Goal: Complete application form

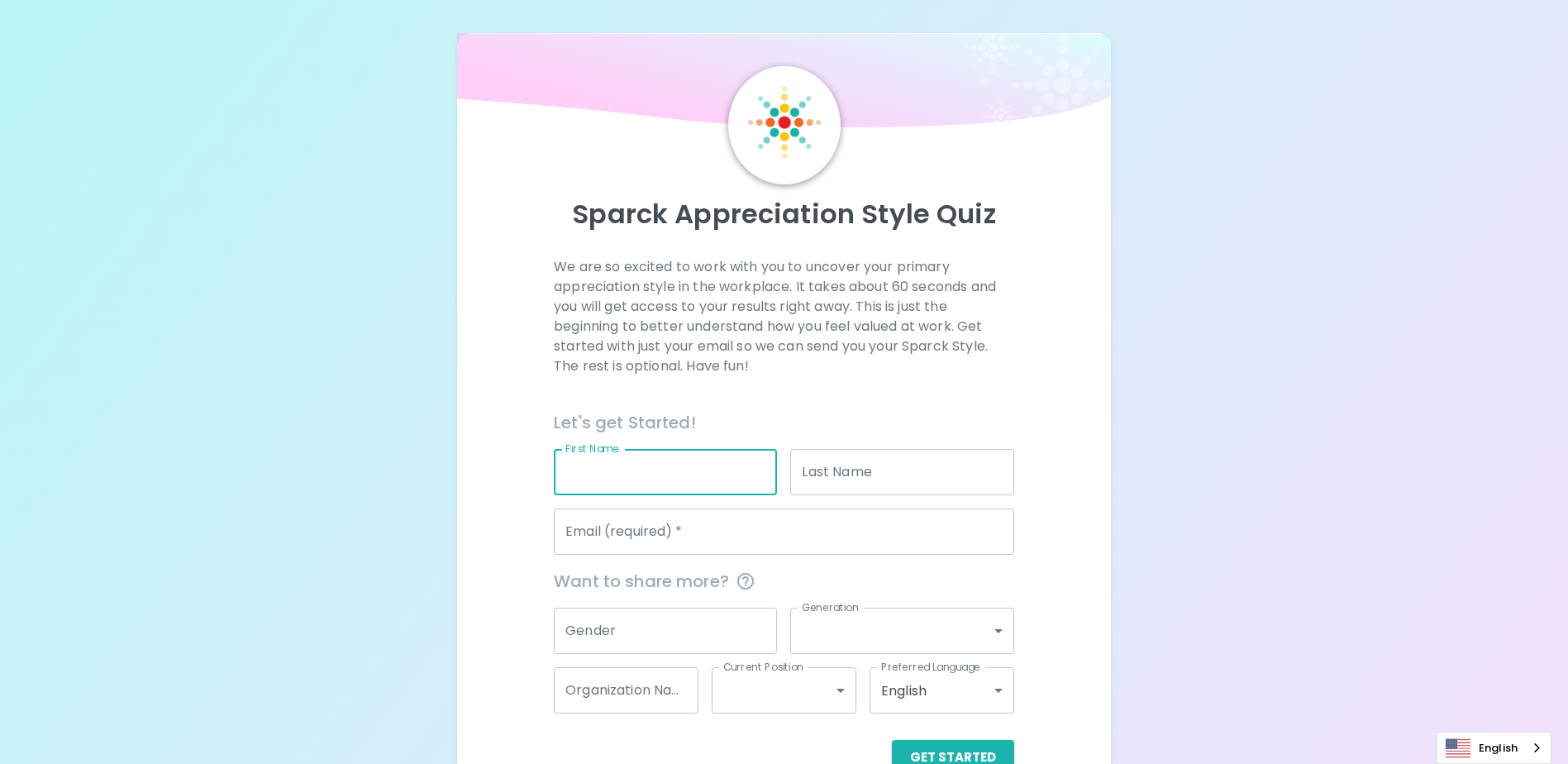
click at [663, 480] on input "First Name" at bounding box center [665, 472] width 223 height 46
type input "[PERSON_NAME]"
type input "TAN"
type input "[EMAIL_ADDRESS][DOMAIN_NAME]"
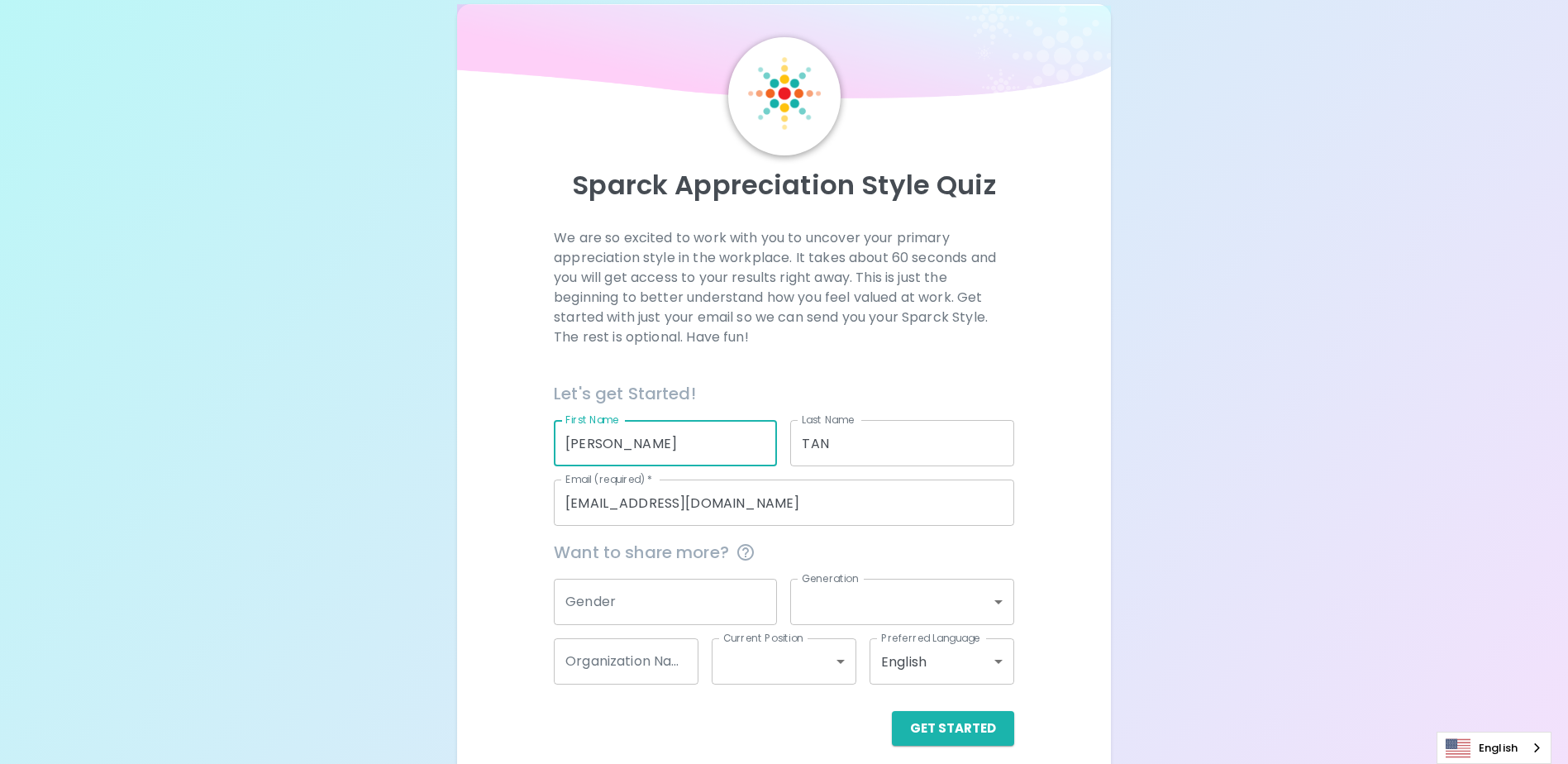
scroll to position [44, 0]
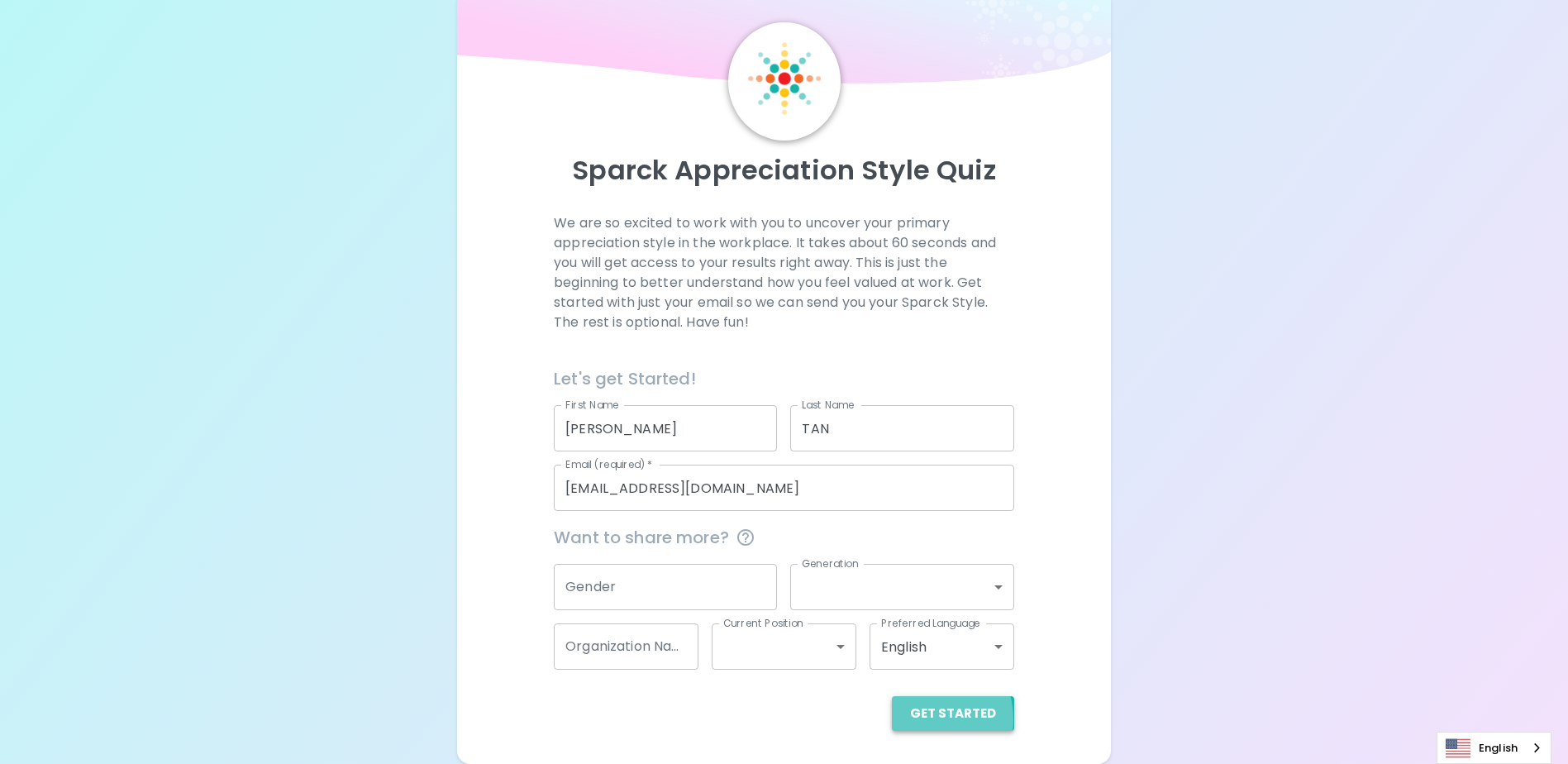
click at [925, 719] on button "Get Started" at bounding box center [952, 713] width 122 height 35
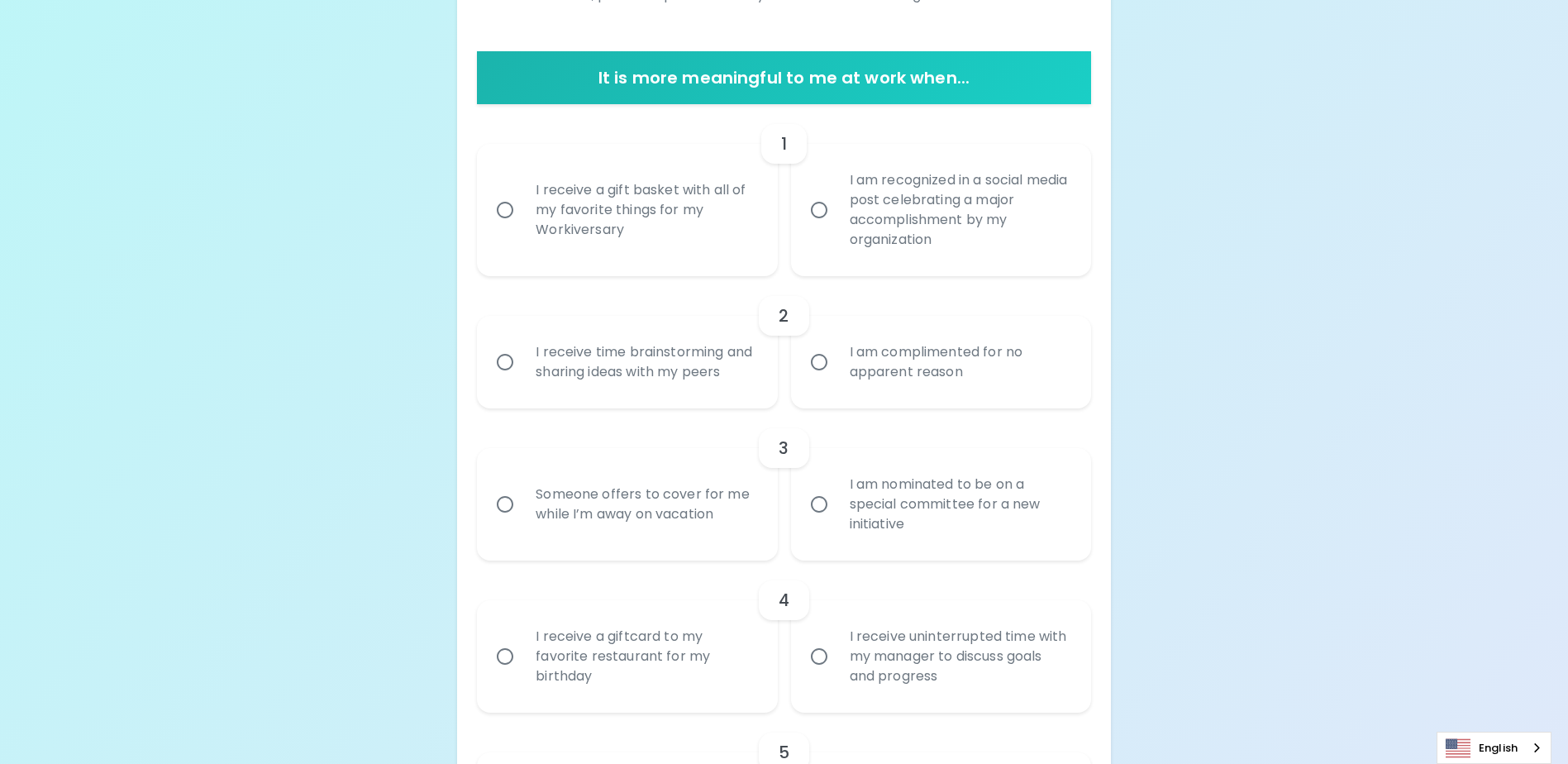
scroll to position [209, 0]
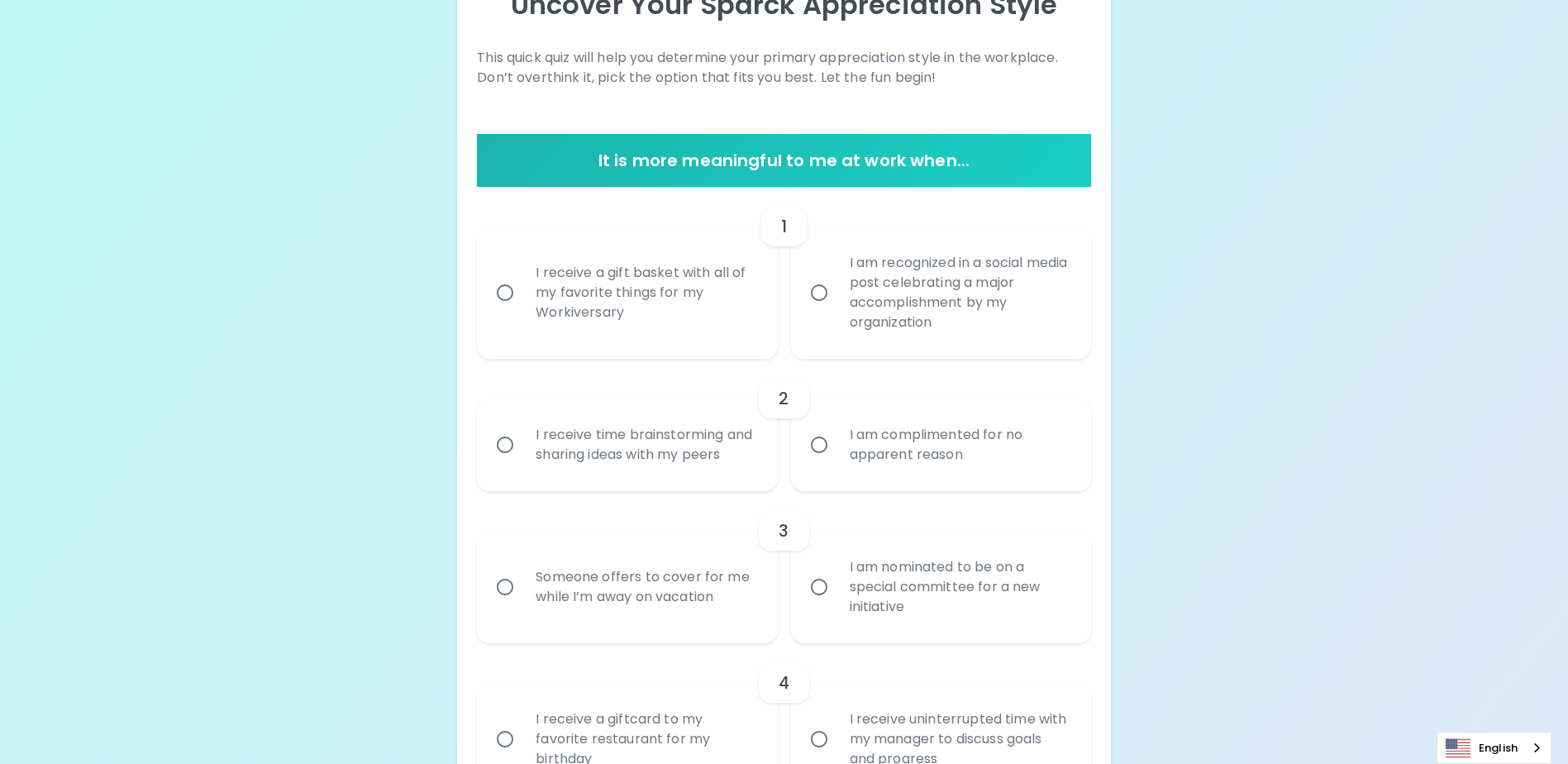
click at [508, 299] on input "I receive a gift basket with all of my favorite things for my Workiversary" at bounding box center [504, 292] width 35 height 35
radio input "true"
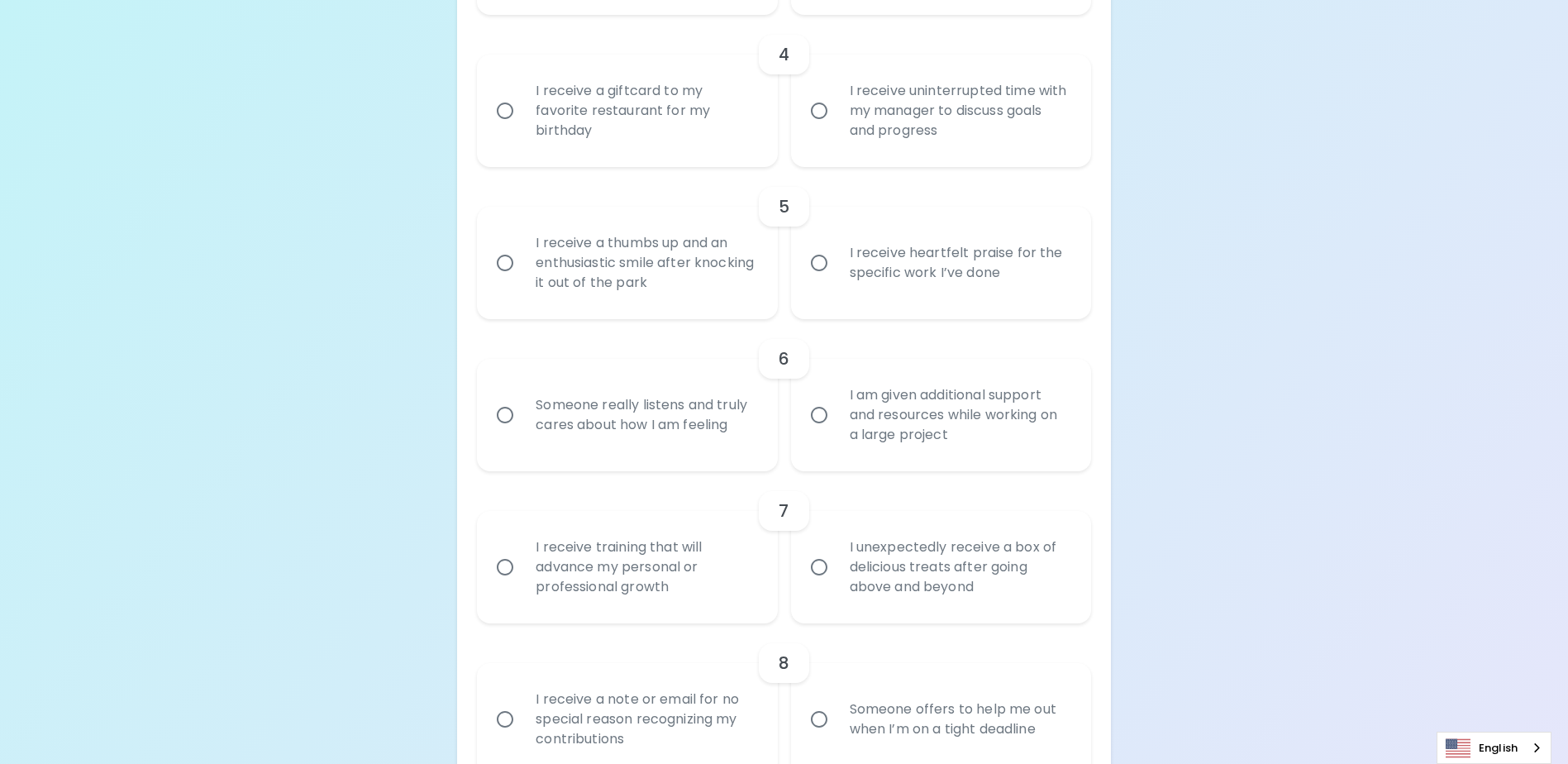
scroll to position [921, 0]
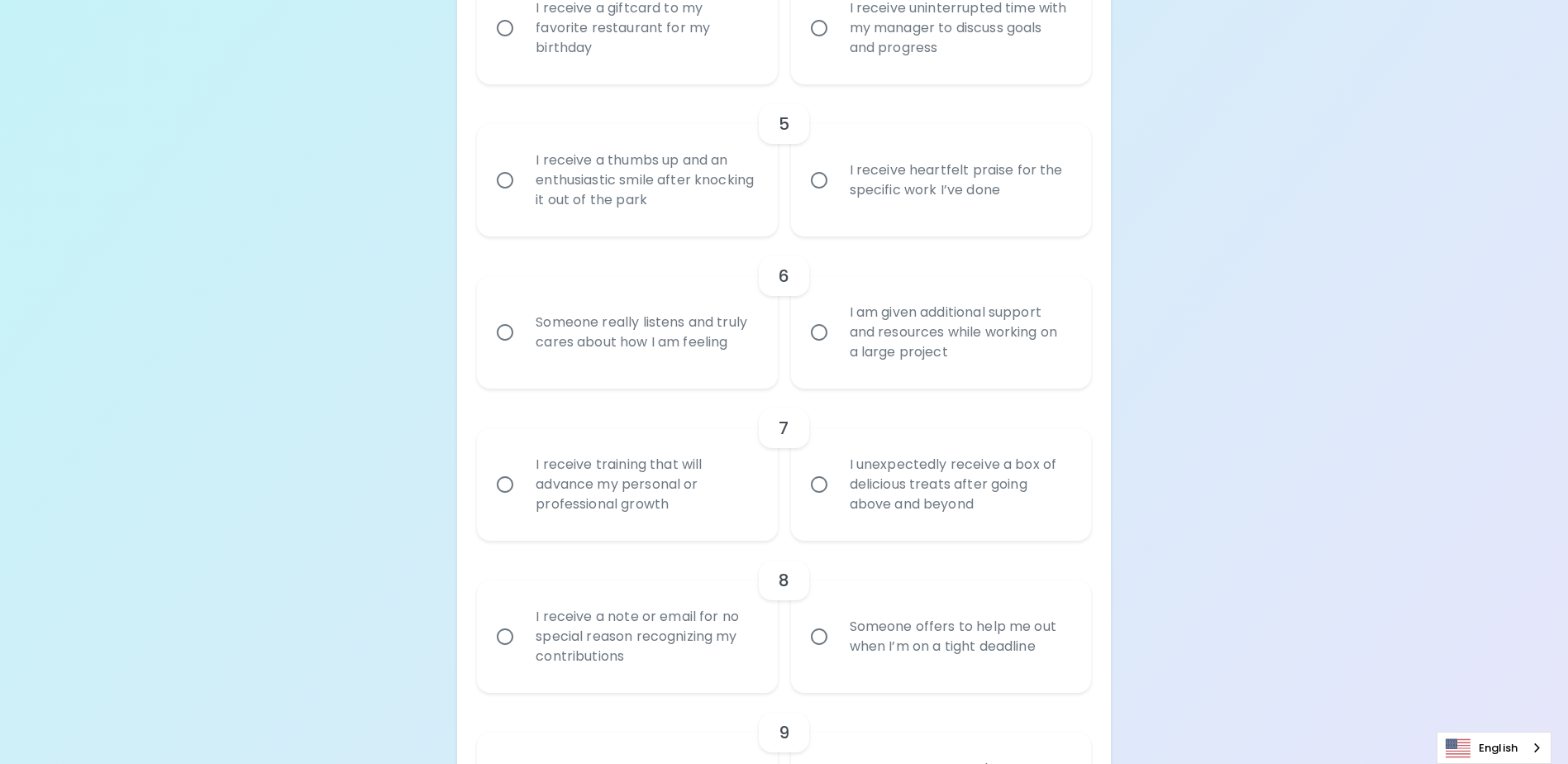
click at [810, 502] on input "I unexpectedly receive a box of delicious treats after going above and beyond" at bounding box center [819, 484] width 35 height 35
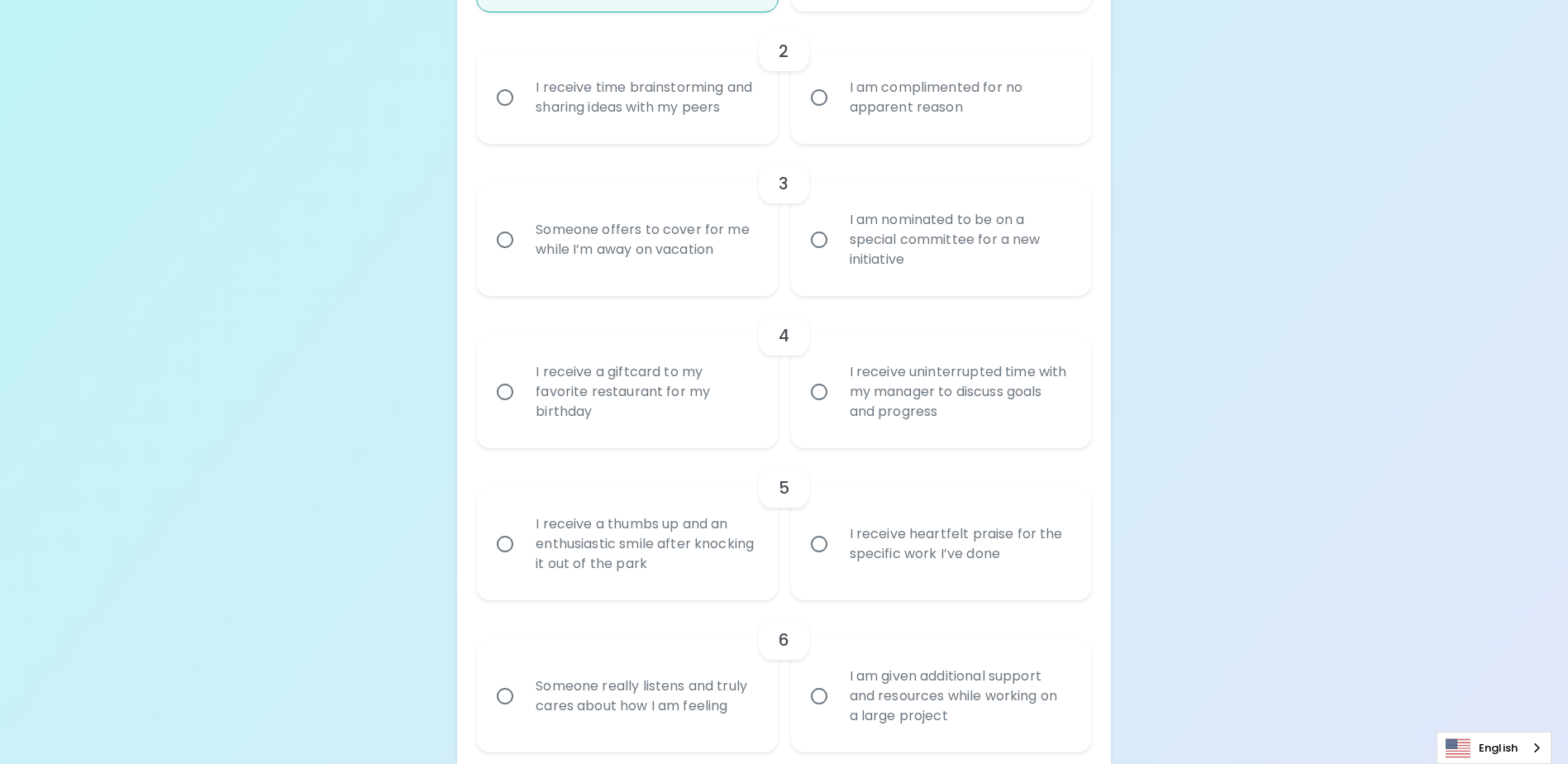
scroll to position [308, 0]
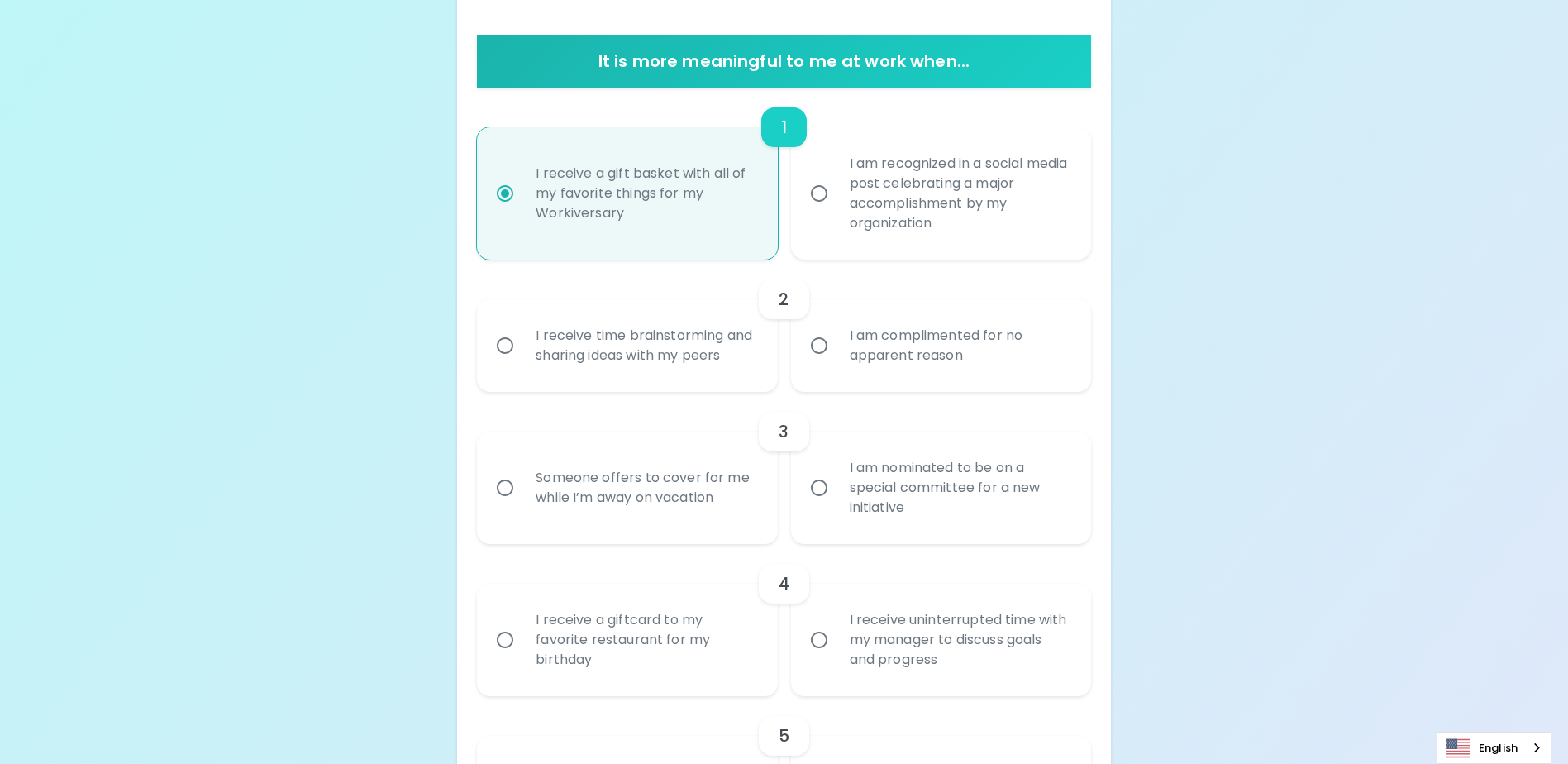
radio input "true"
click at [505, 356] on input "I receive time brainstorming and sharing ideas with my peers" at bounding box center [504, 345] width 35 height 35
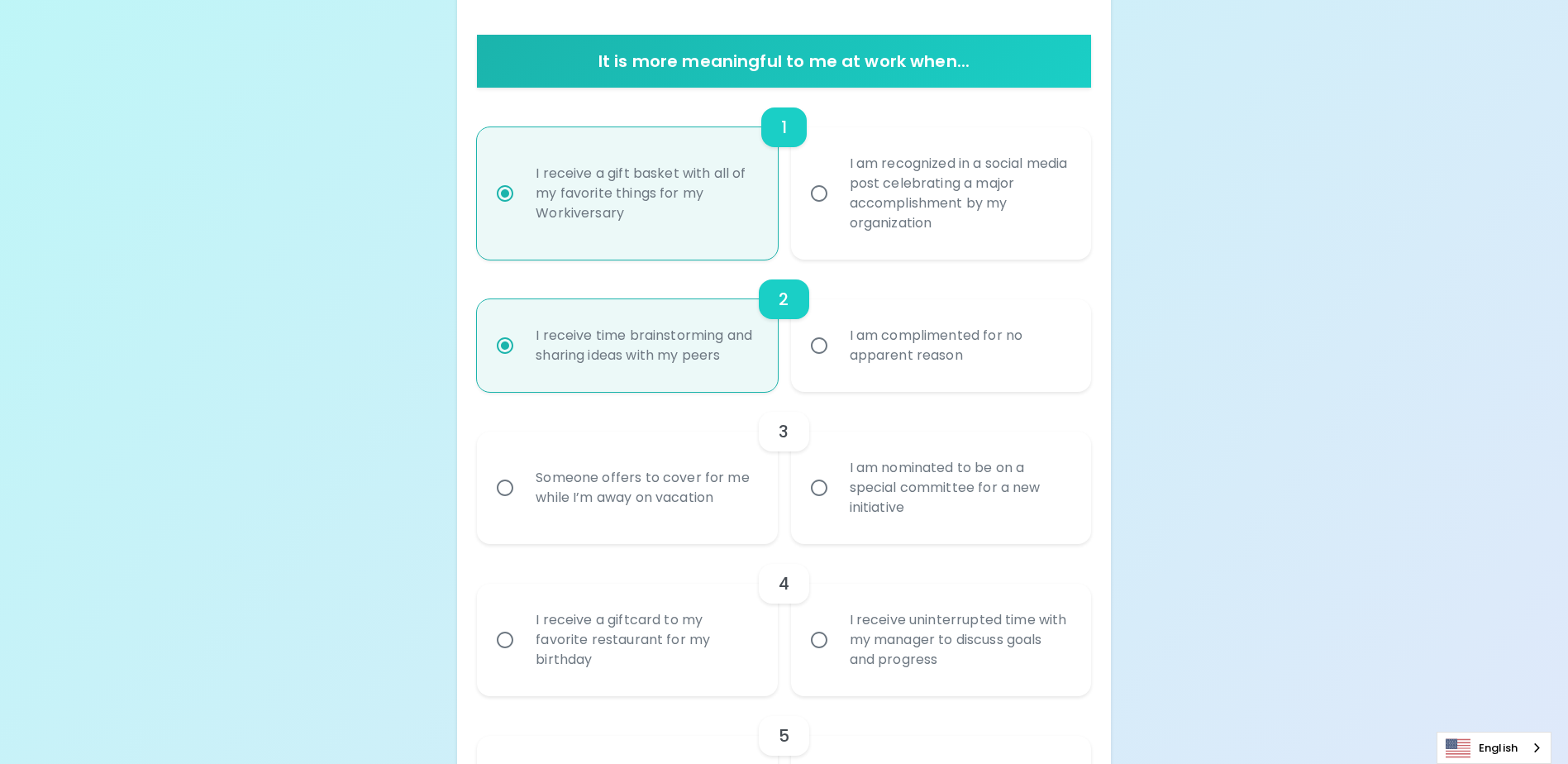
radio input "false"
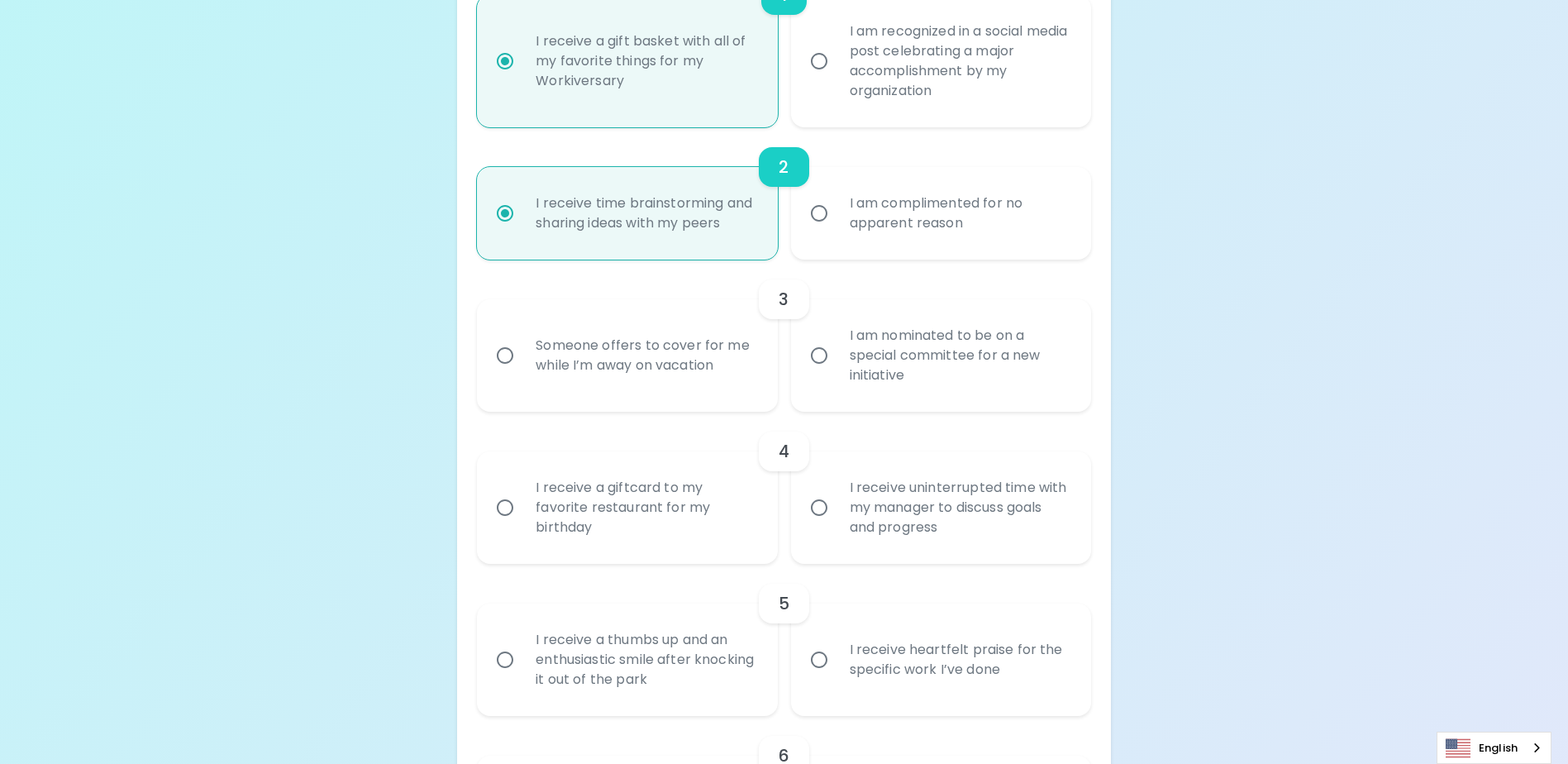
radio input "true"
click at [723, 391] on div "Someone offers to cover for me while I’m away on vacation" at bounding box center [645, 355] width 246 height 79
click at [522, 373] on input "Someone offers to cover for me while I’m away on vacation" at bounding box center [504, 355] width 35 height 35
radio input "false"
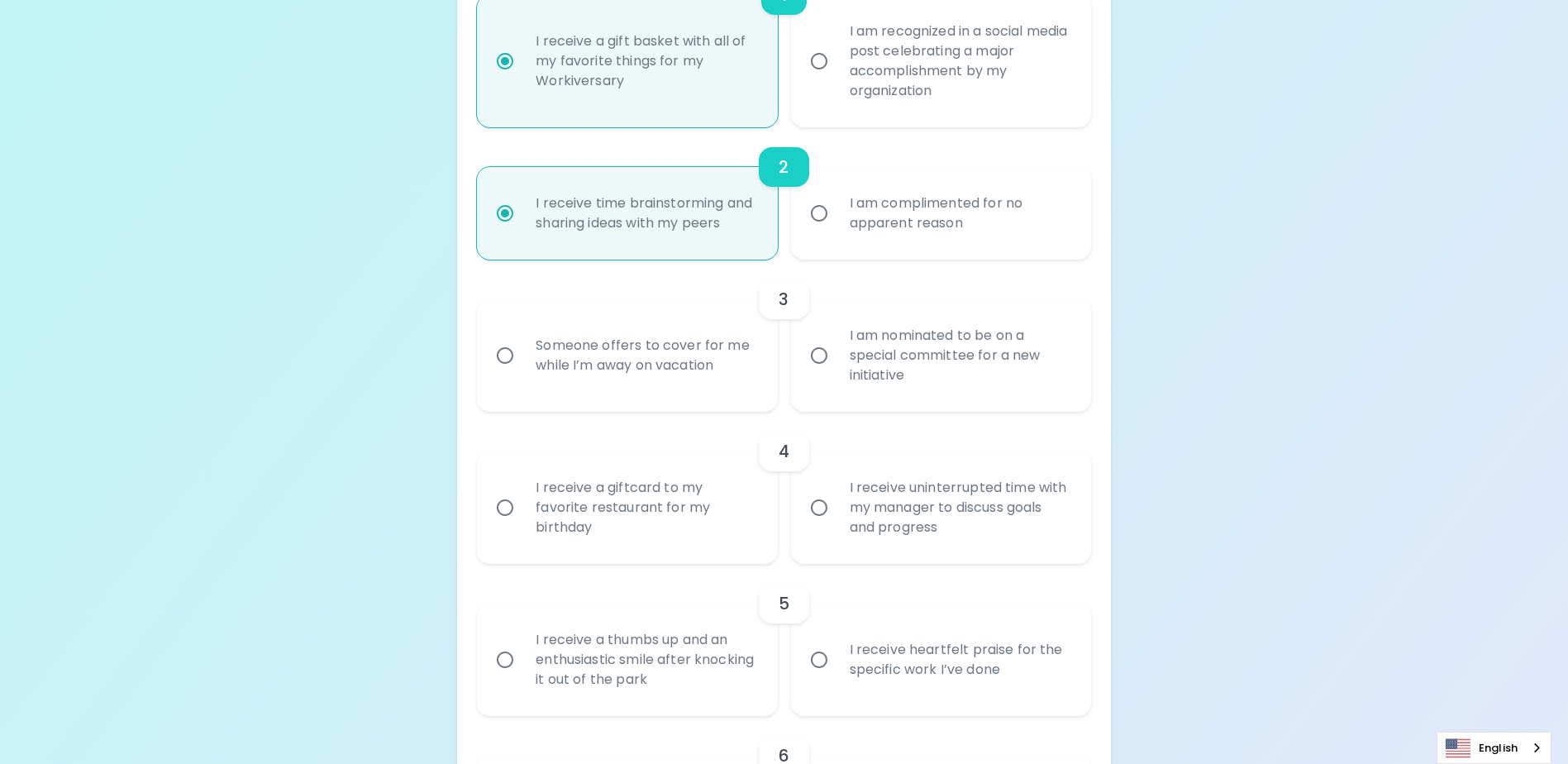
radio input "true"
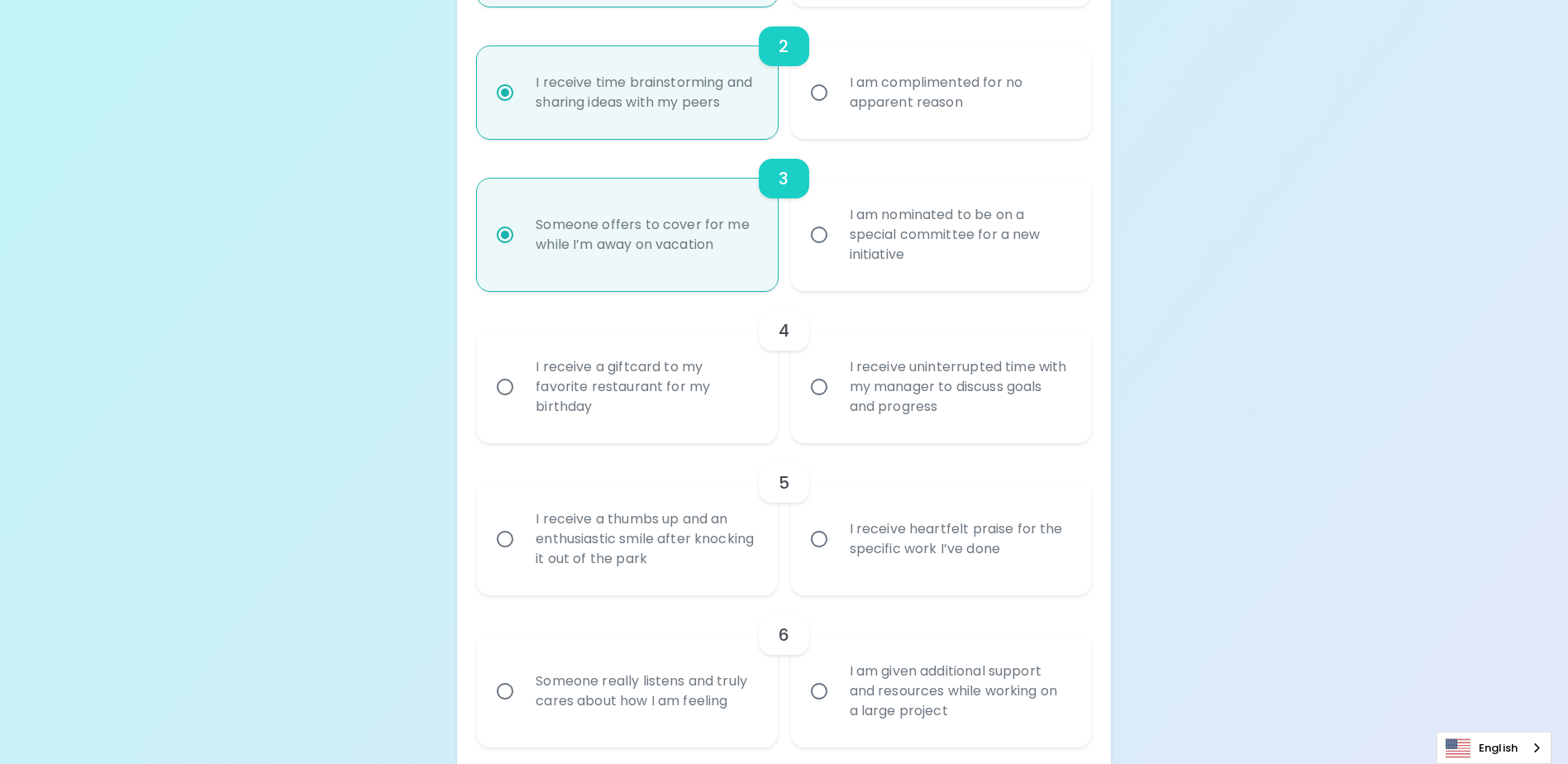
scroll to position [573, 0]
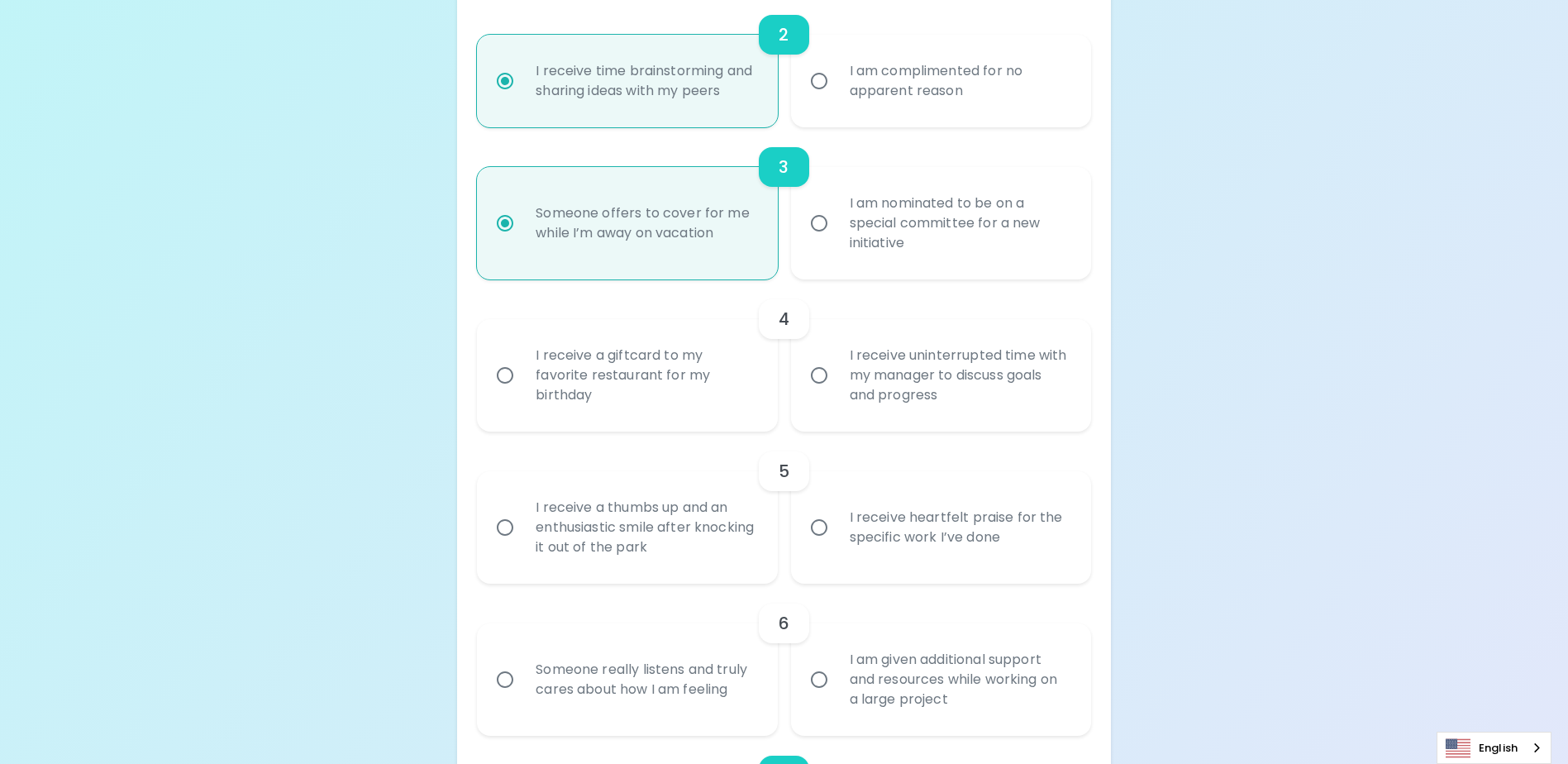
radio input "true"
click at [707, 413] on div "I receive a giftcard to my favorite restaurant for my birthday" at bounding box center [645, 376] width 246 height 99
click at [522, 393] on input "I receive a giftcard to my favorite restaurant for my birthday" at bounding box center [504, 375] width 35 height 35
radio input "false"
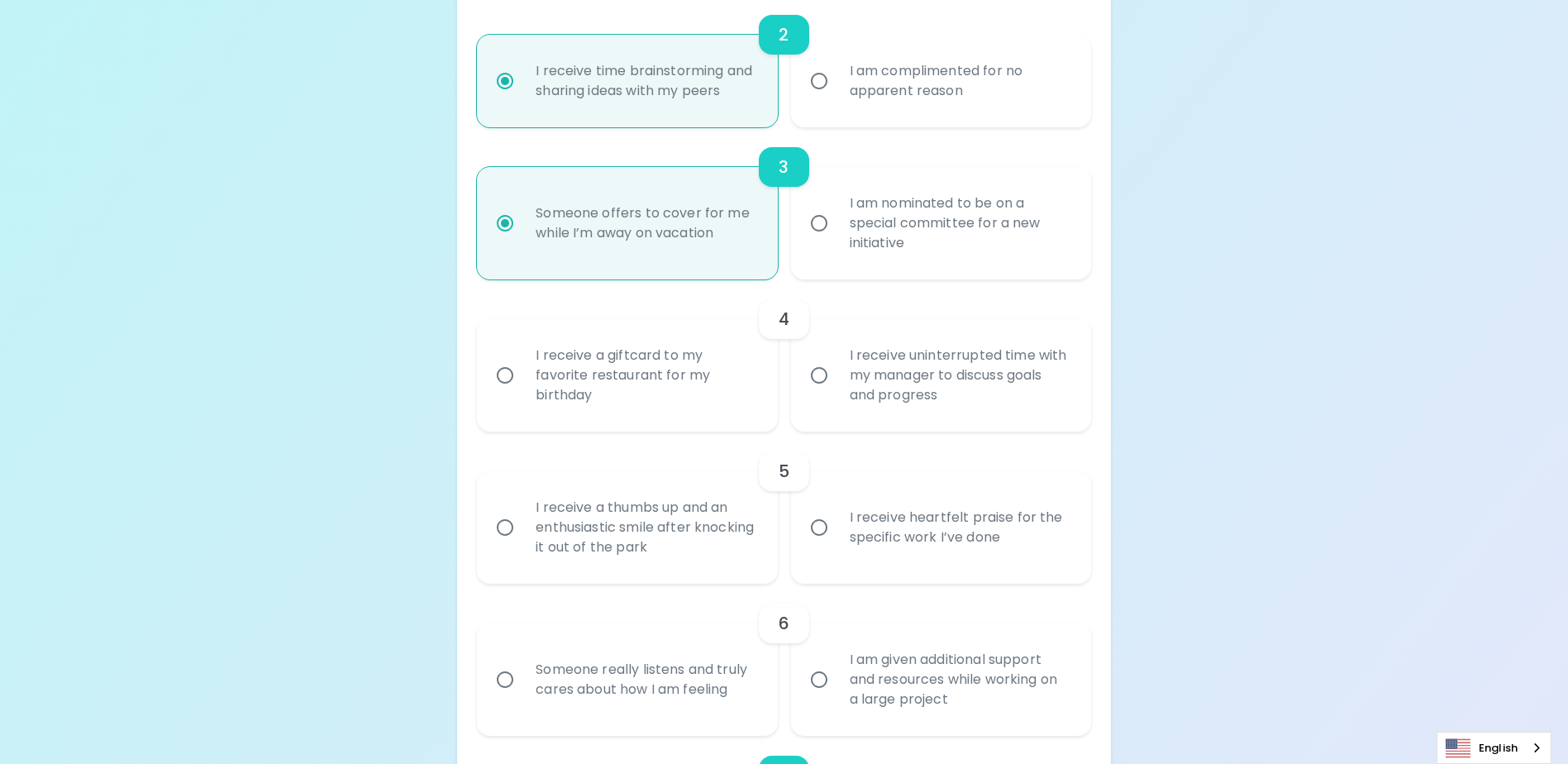
radio input "false"
radio input "true"
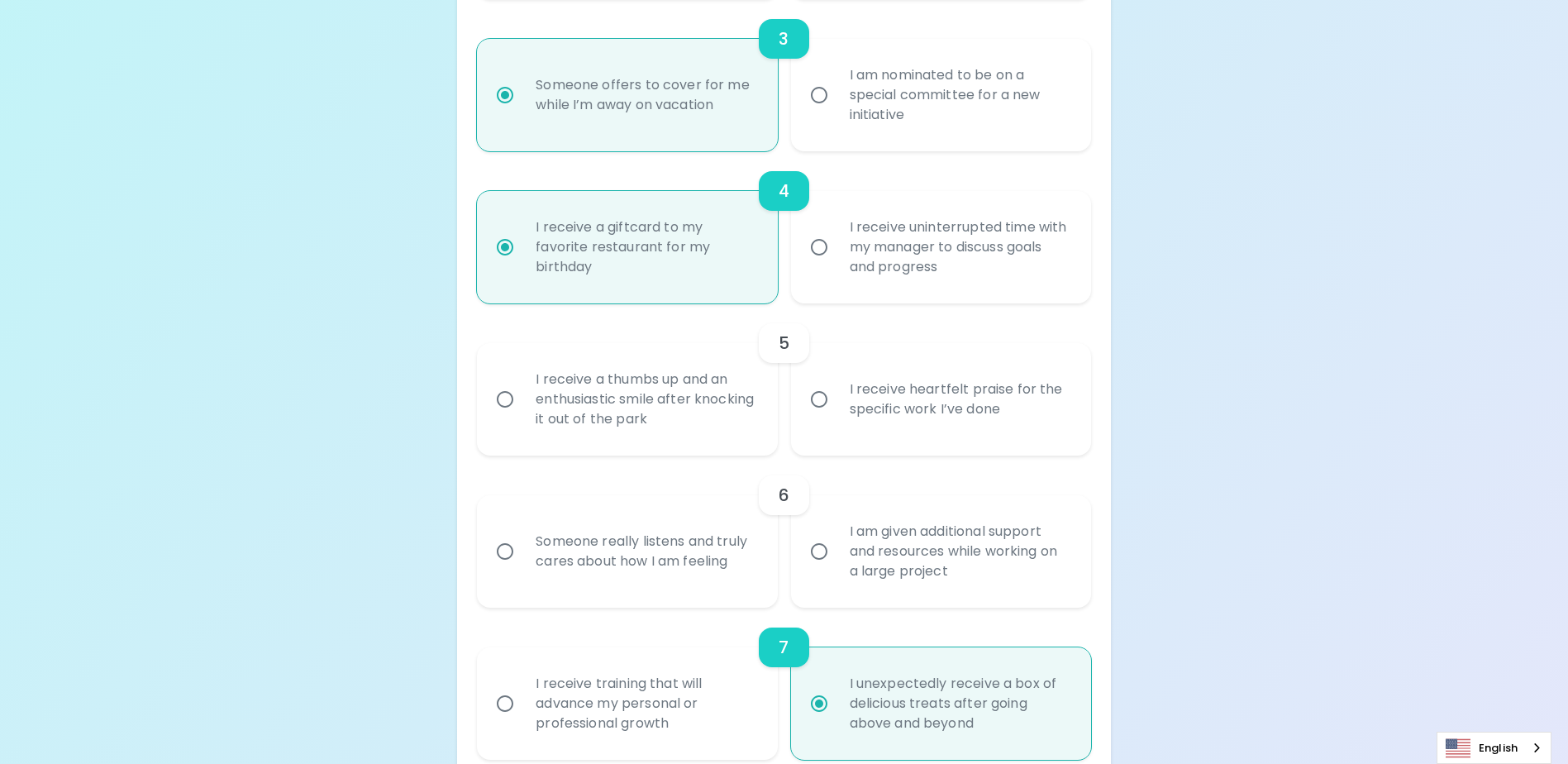
scroll to position [705, 0]
radio input "true"
click at [822, 413] on input "I receive heartfelt praise for the specific work I’ve done" at bounding box center [819, 395] width 35 height 35
radio input "false"
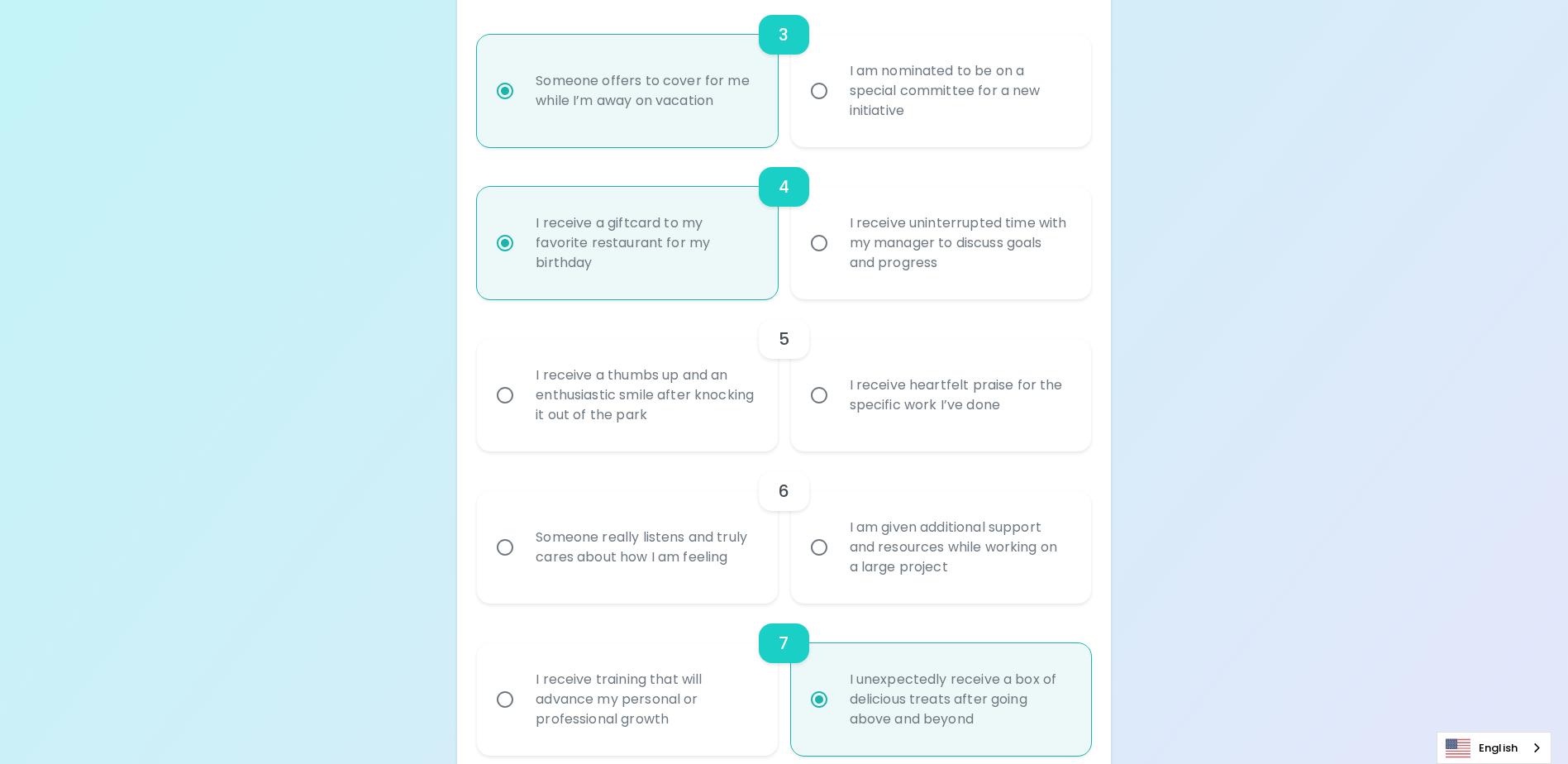
radio input "false"
radio input "true"
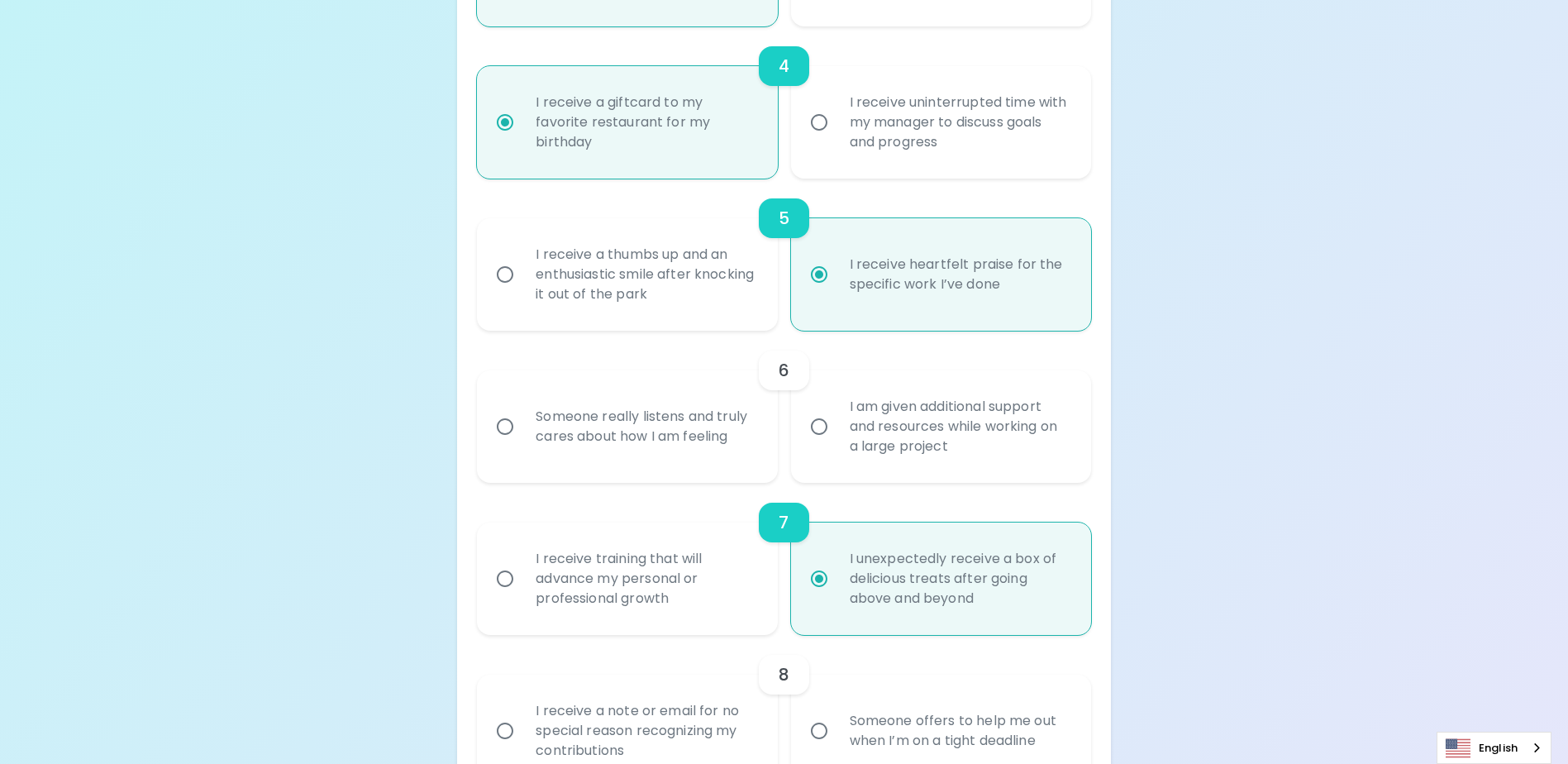
scroll to position [837, 0]
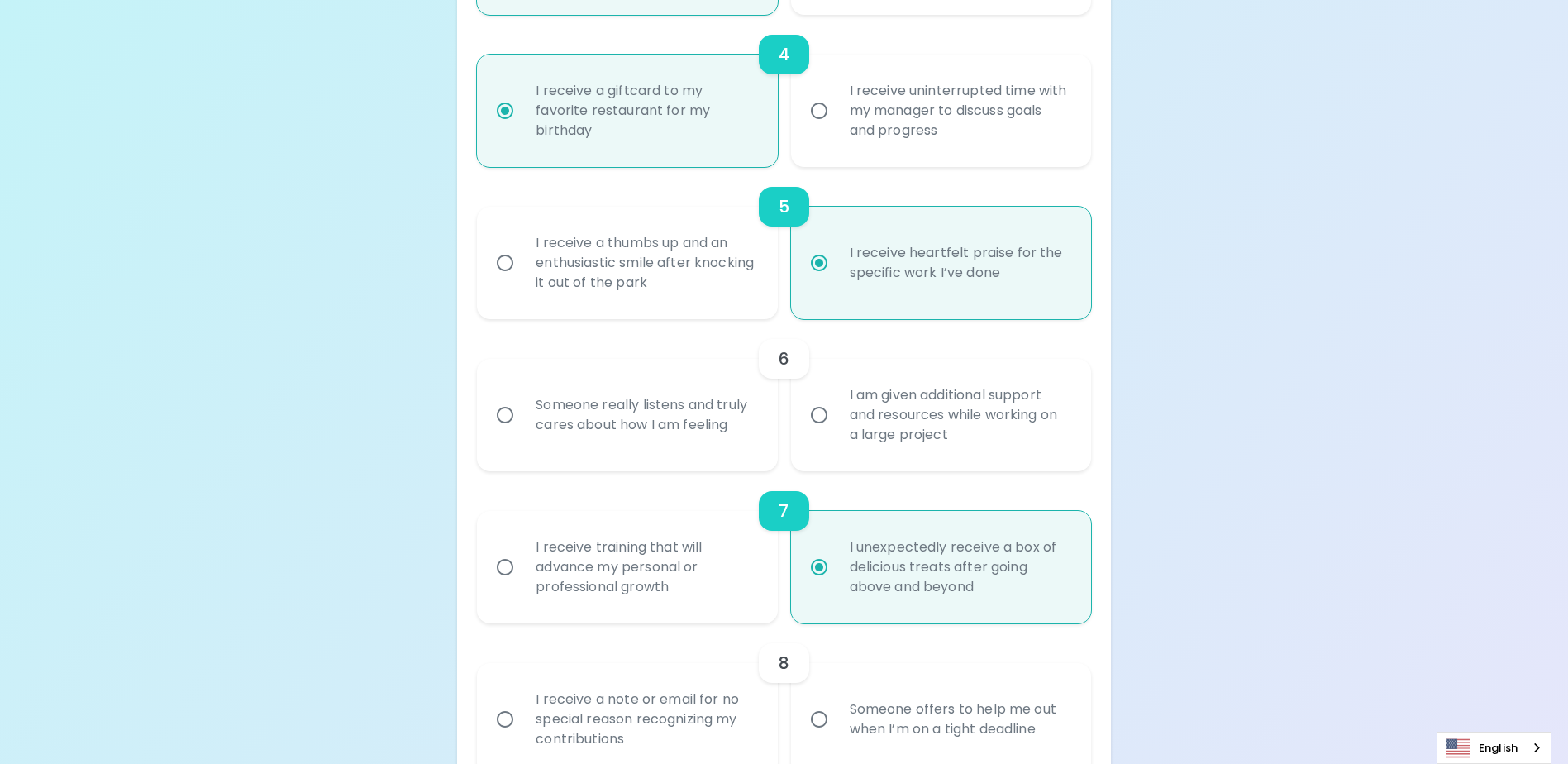
radio input "true"
click at [822, 432] on input "I am given additional support and resources while working on a large project" at bounding box center [819, 414] width 35 height 35
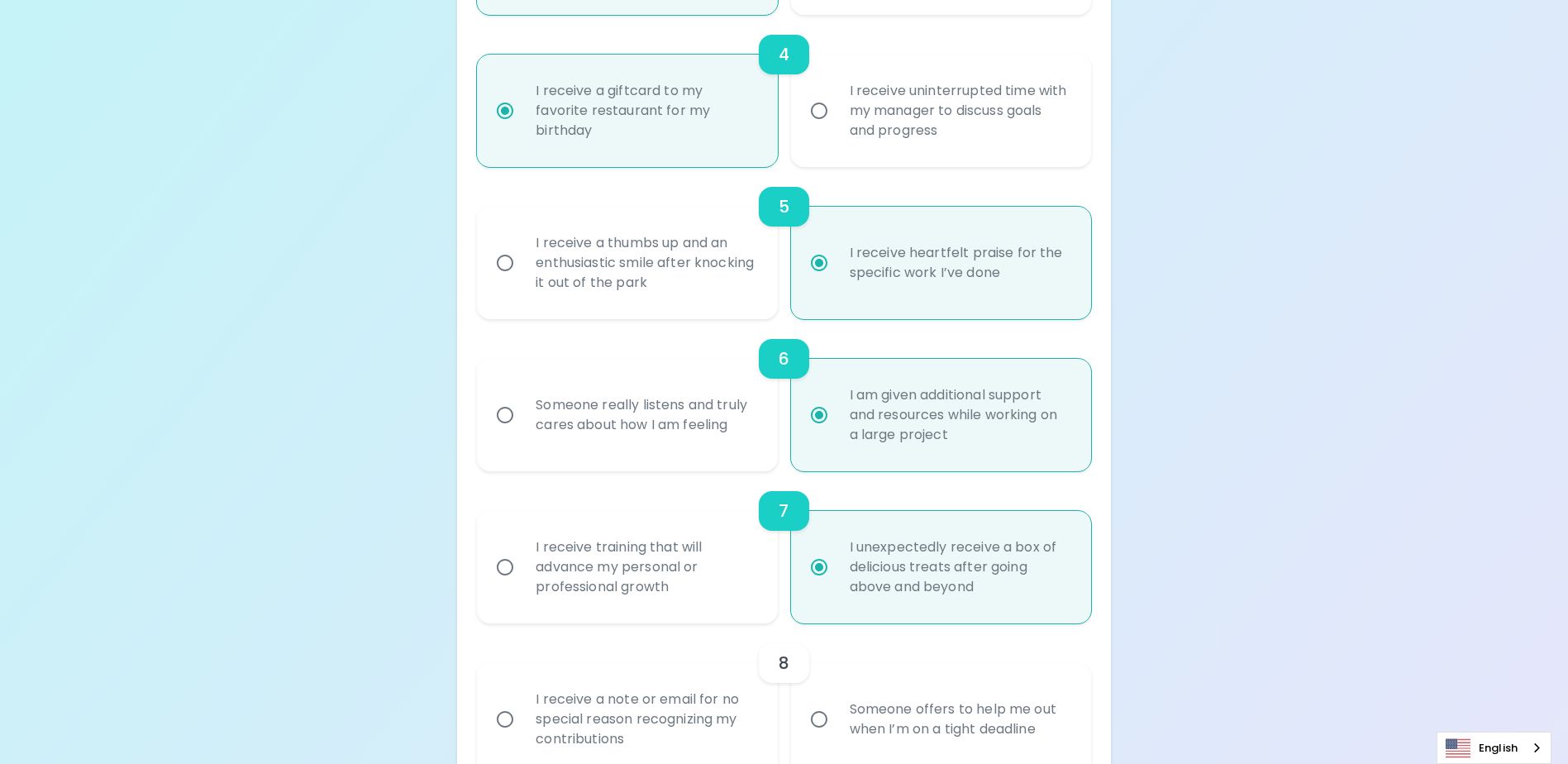
radio input "false"
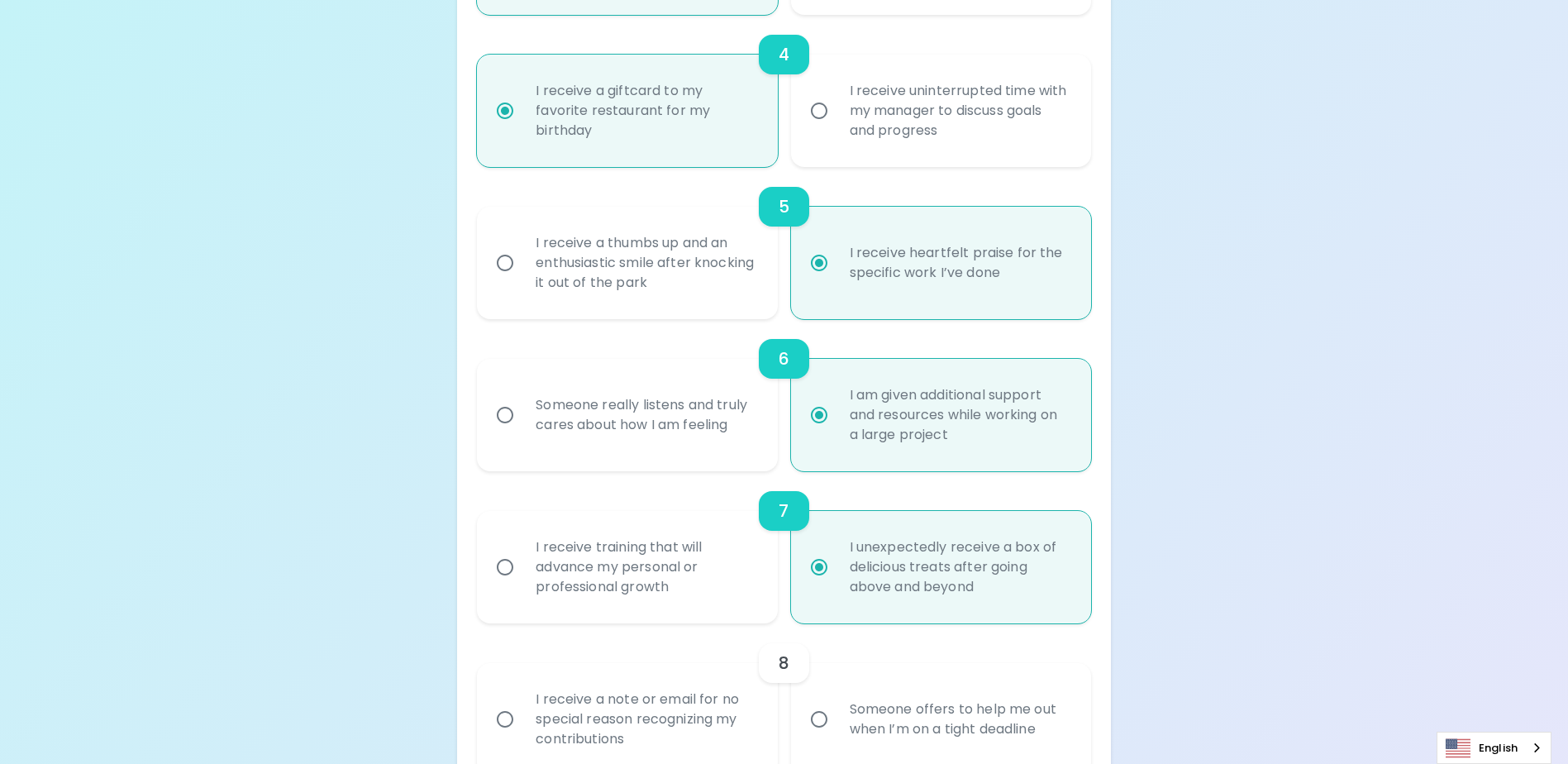
radio input "true"
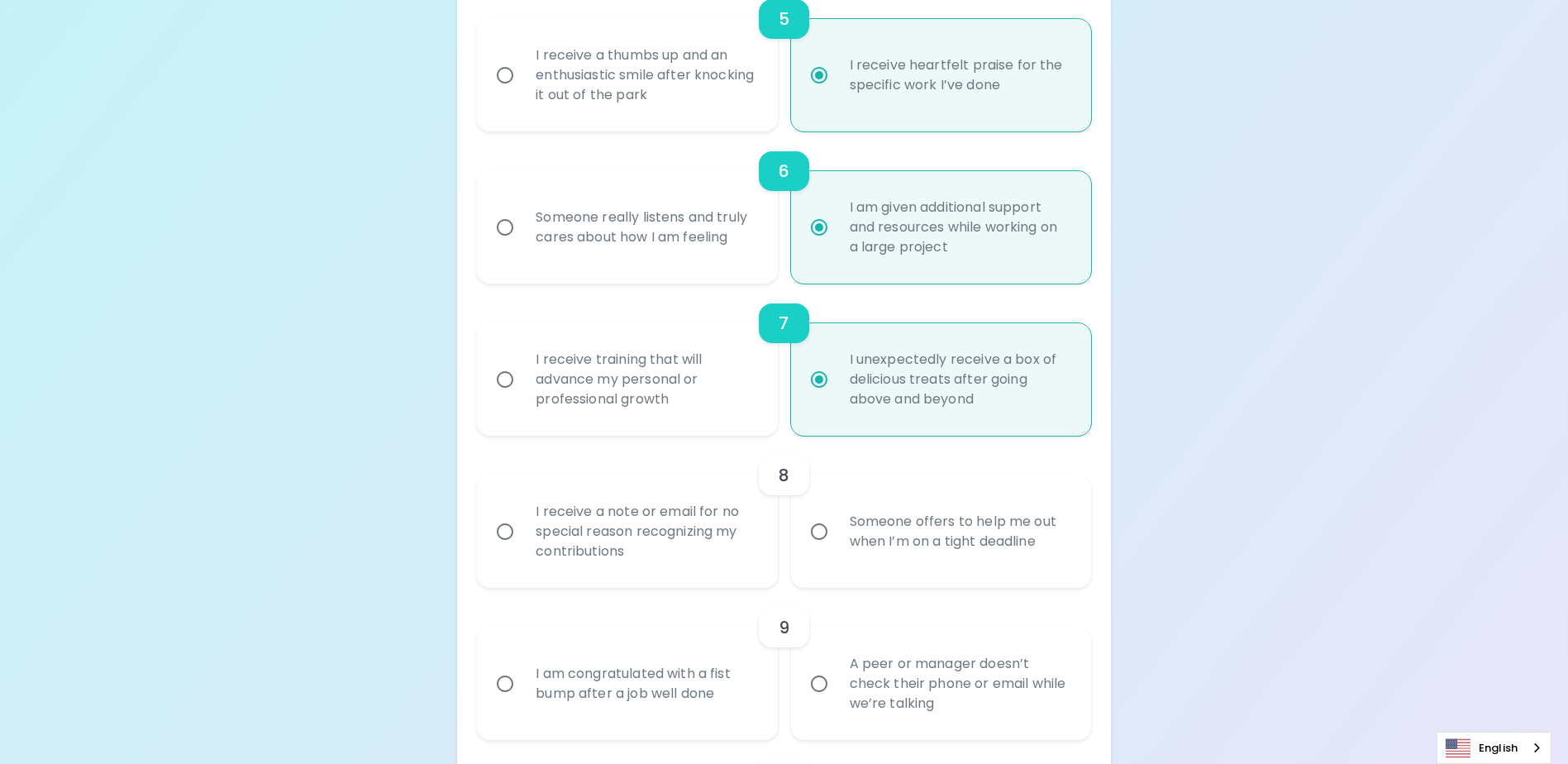
scroll to position [1053, 0]
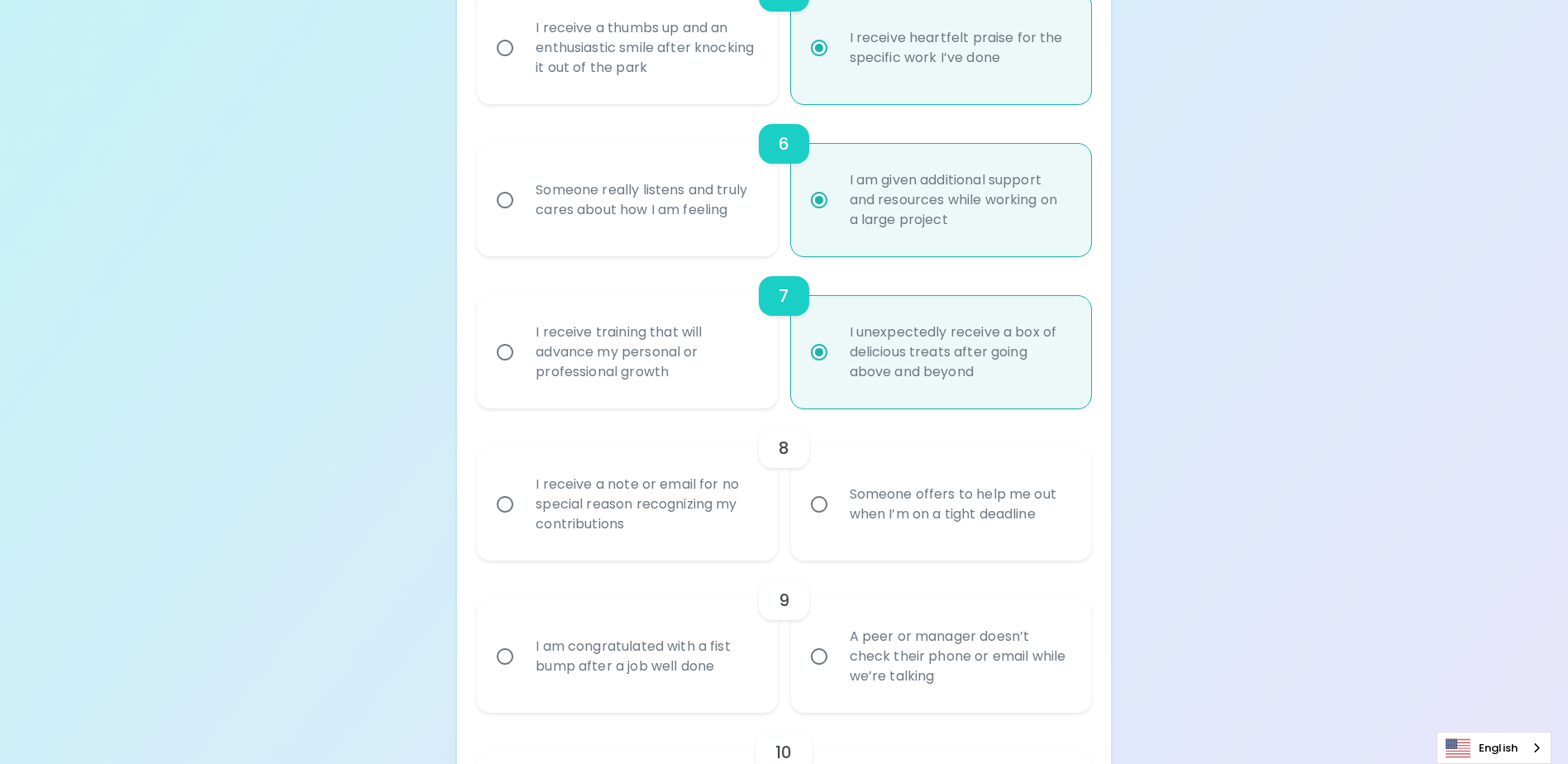
radio input "true"
click at [807, 521] on input "Someone offers to help me out when I’m on a tight deadline" at bounding box center [819, 504] width 35 height 35
radio input "false"
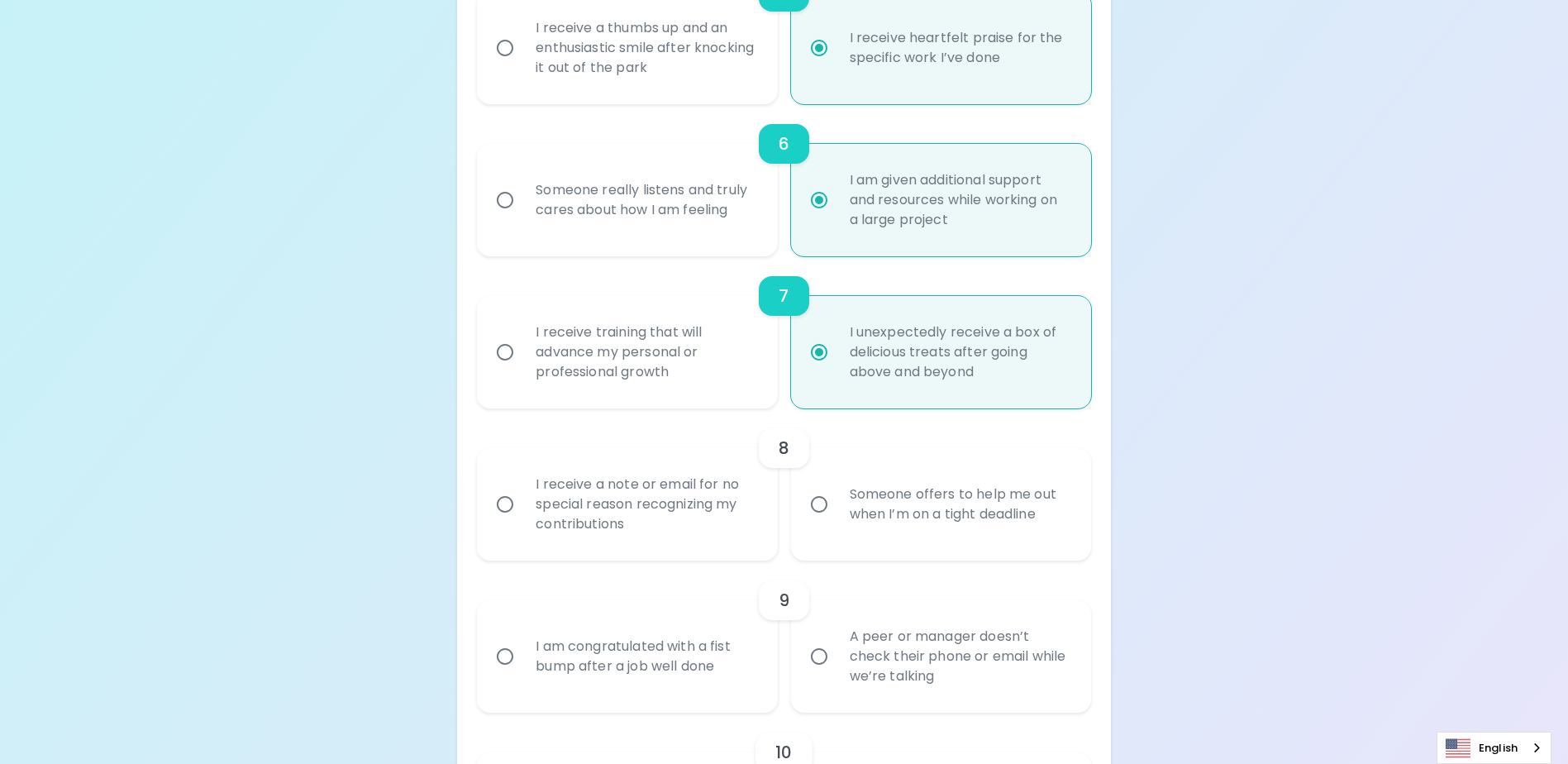
radio input "false"
radio input "true"
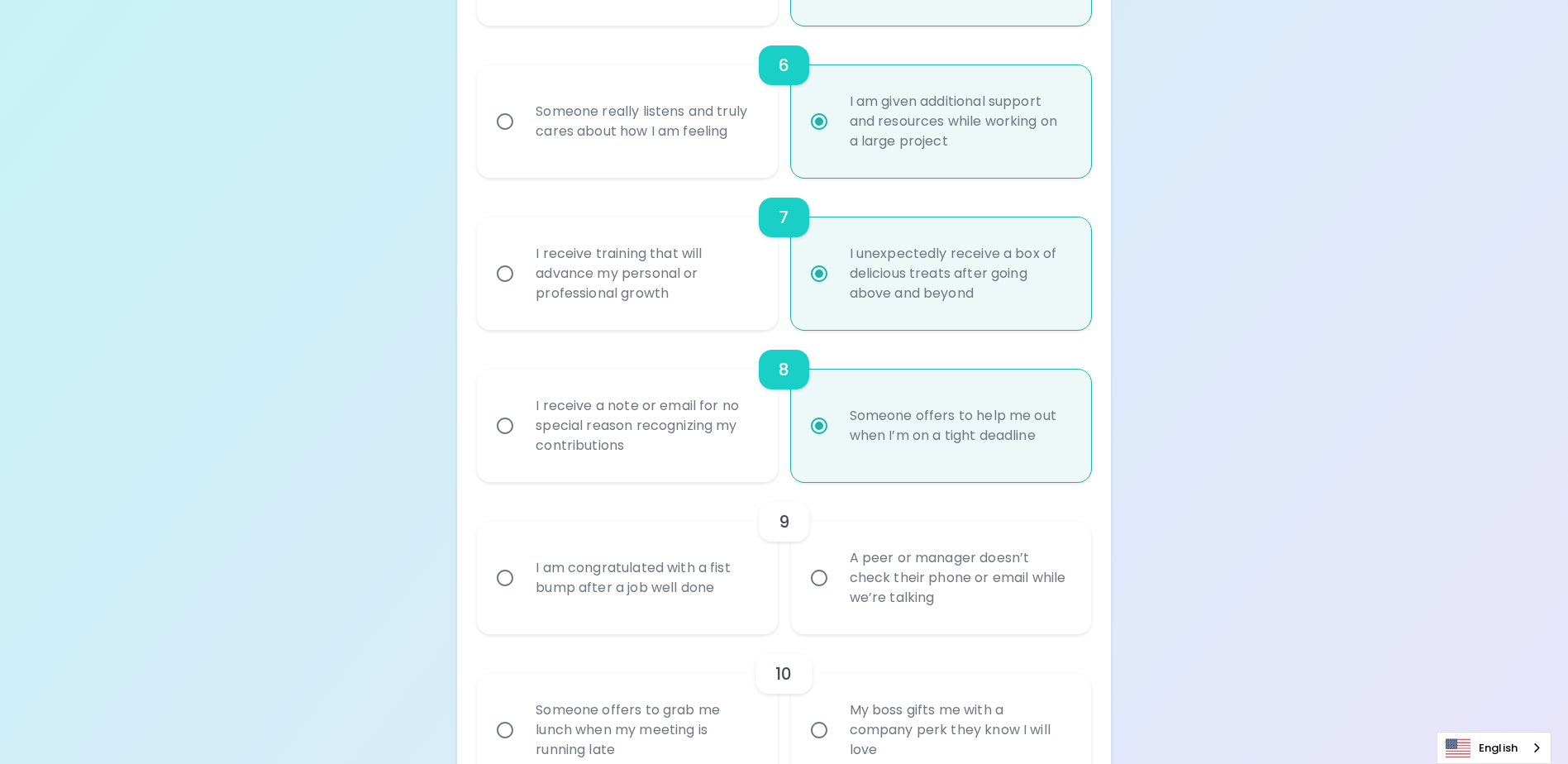
scroll to position [1185, 0]
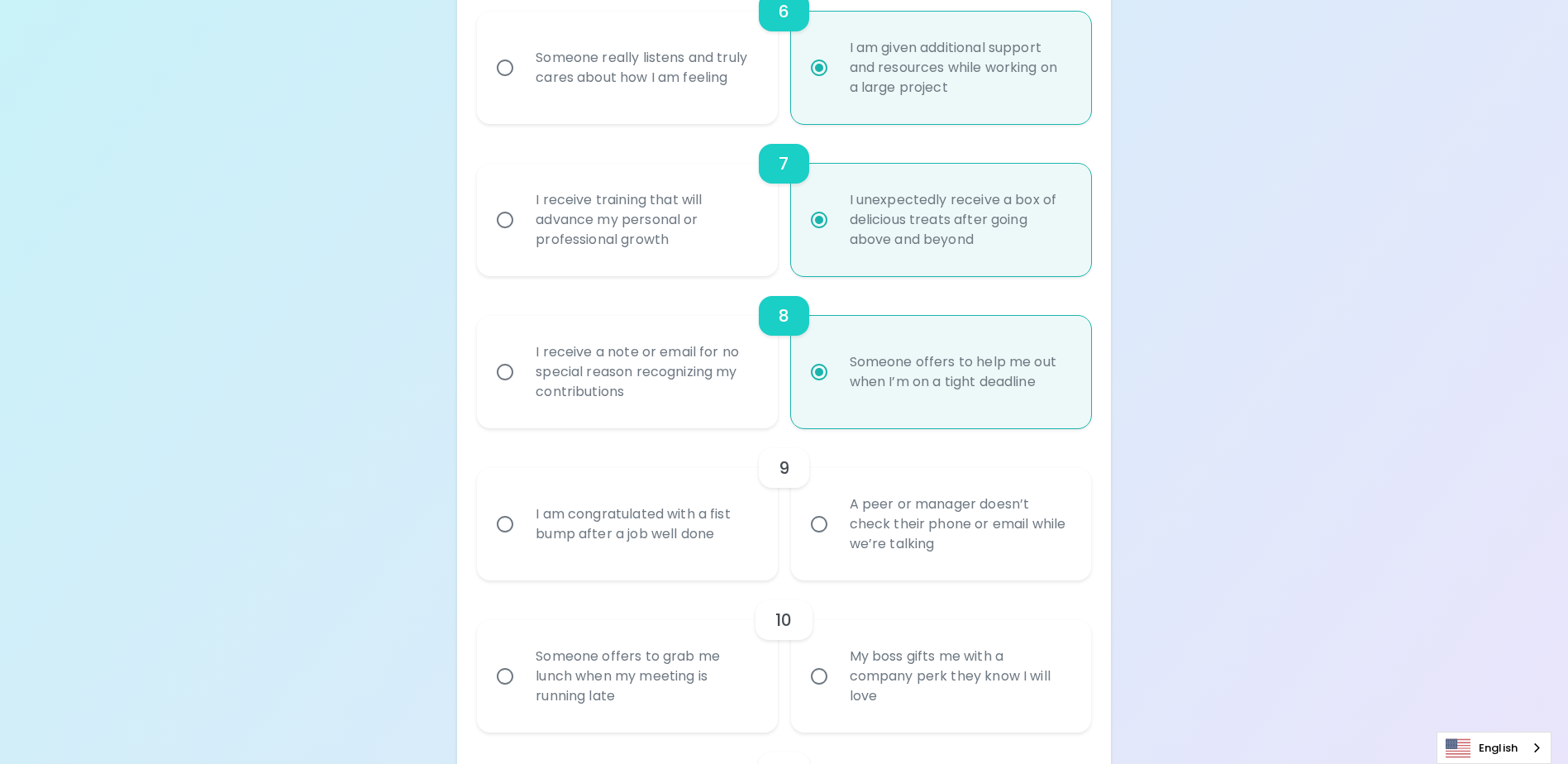
radio input "true"
click at [679, 564] on div "I am congratulated with a fist bump after a job well done" at bounding box center [645, 524] width 246 height 79
click at [522, 542] on input "I am congratulated with a fist bump after a job well done" at bounding box center [504, 524] width 35 height 35
radio input "false"
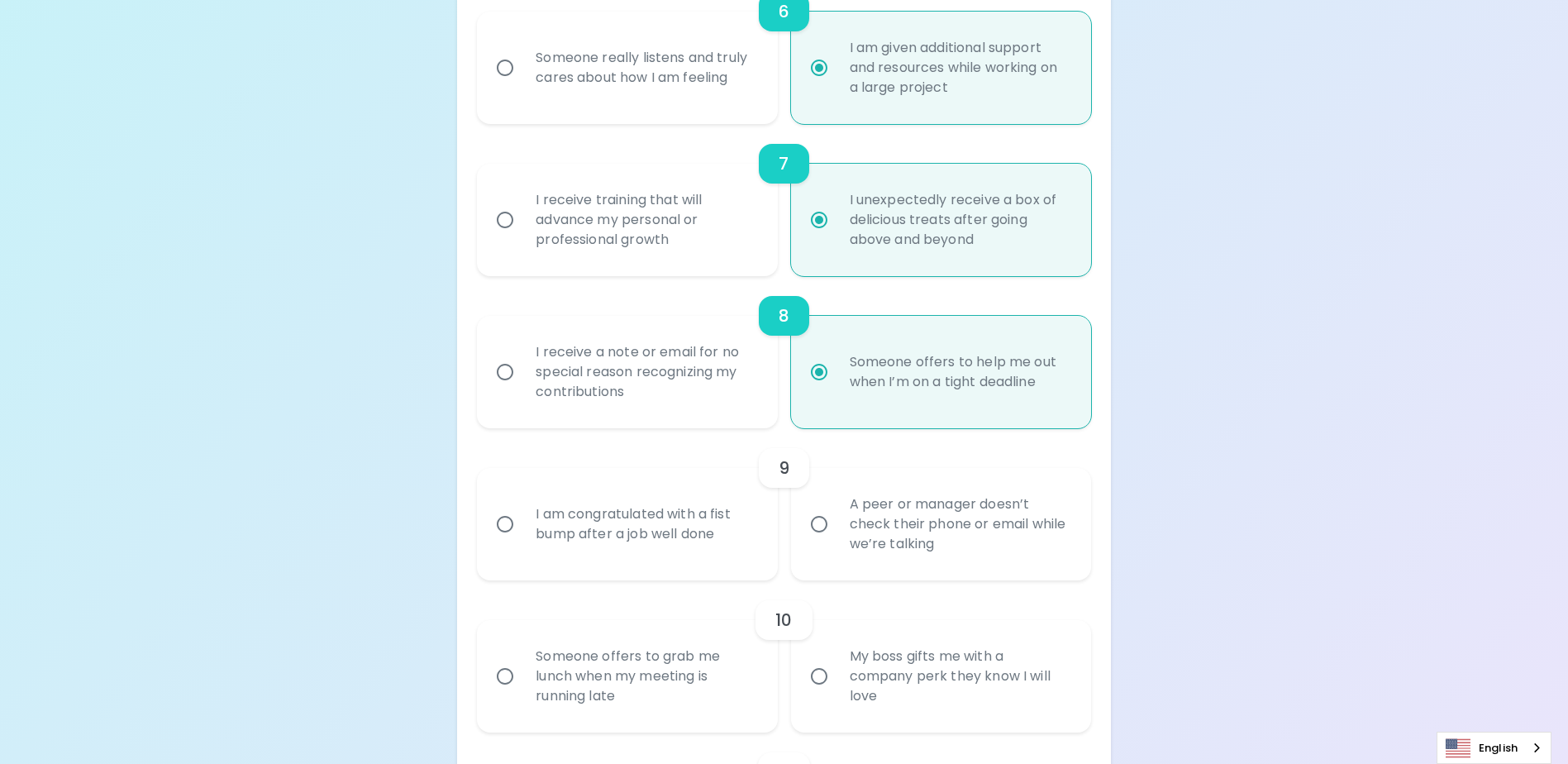
radio input "false"
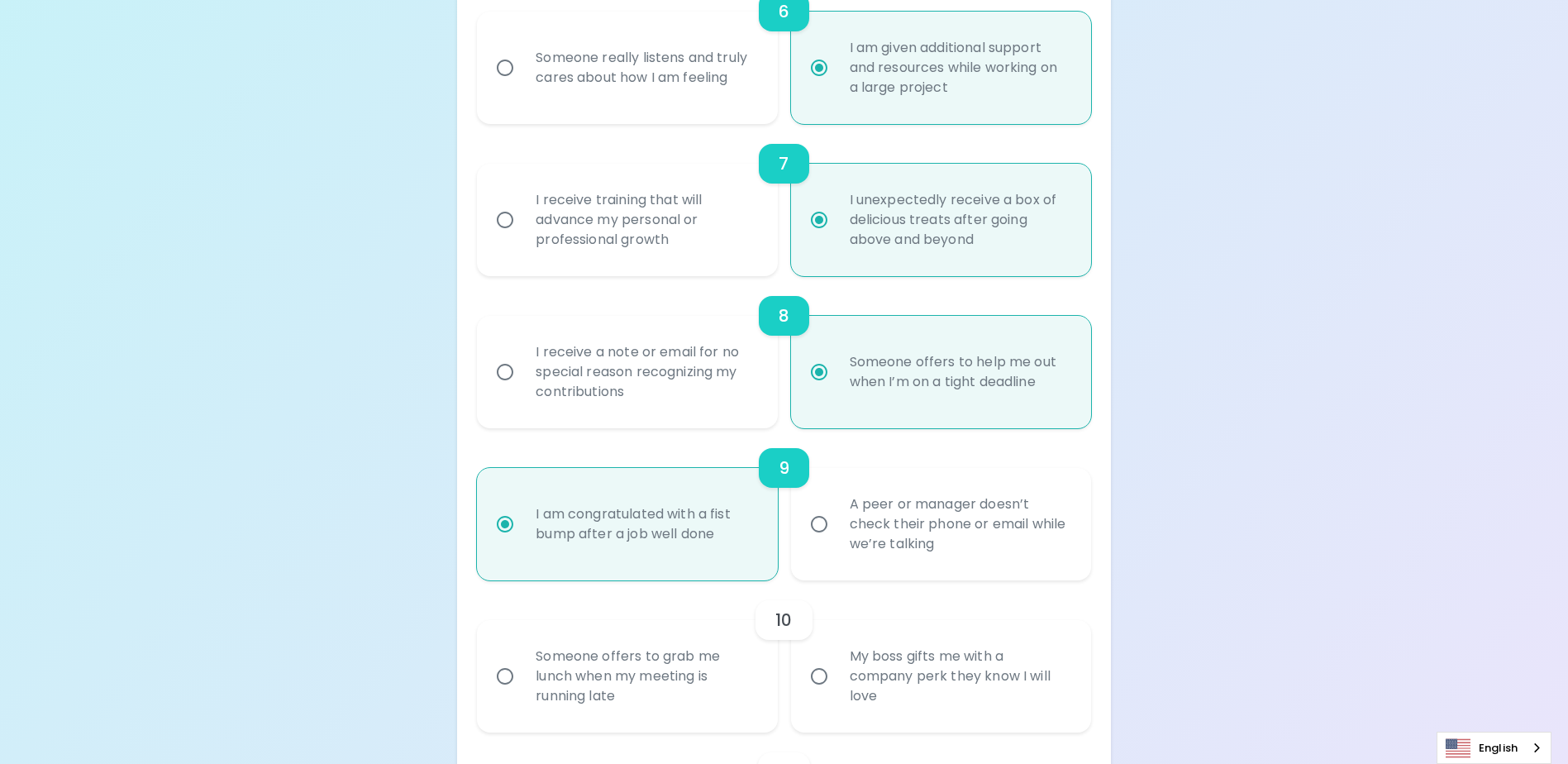
scroll to position [1317, 0]
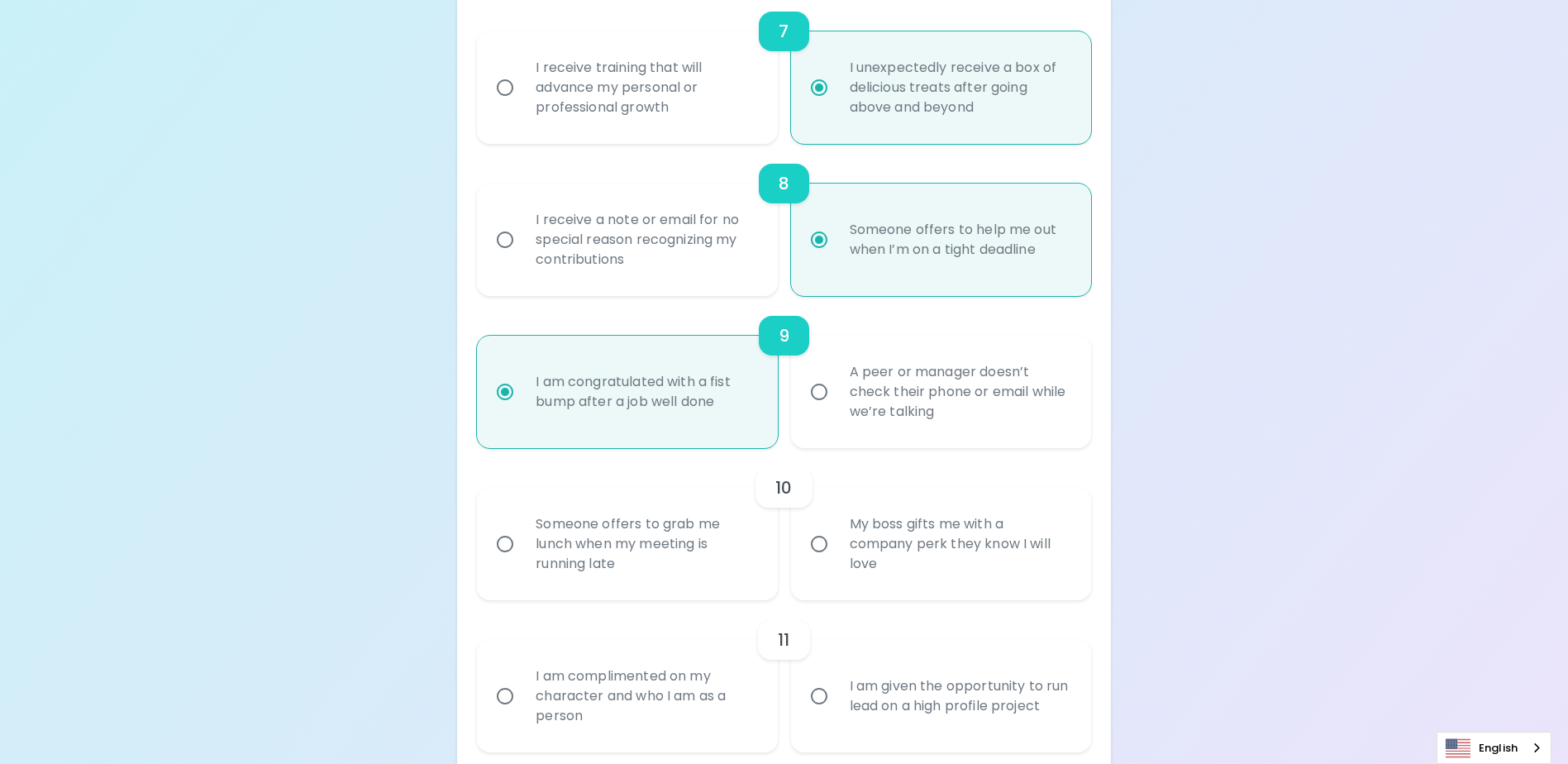
radio input "true"
click at [823, 562] on input "My boss gifts me with a company perk they know I will love" at bounding box center [819, 543] width 35 height 35
radio input "false"
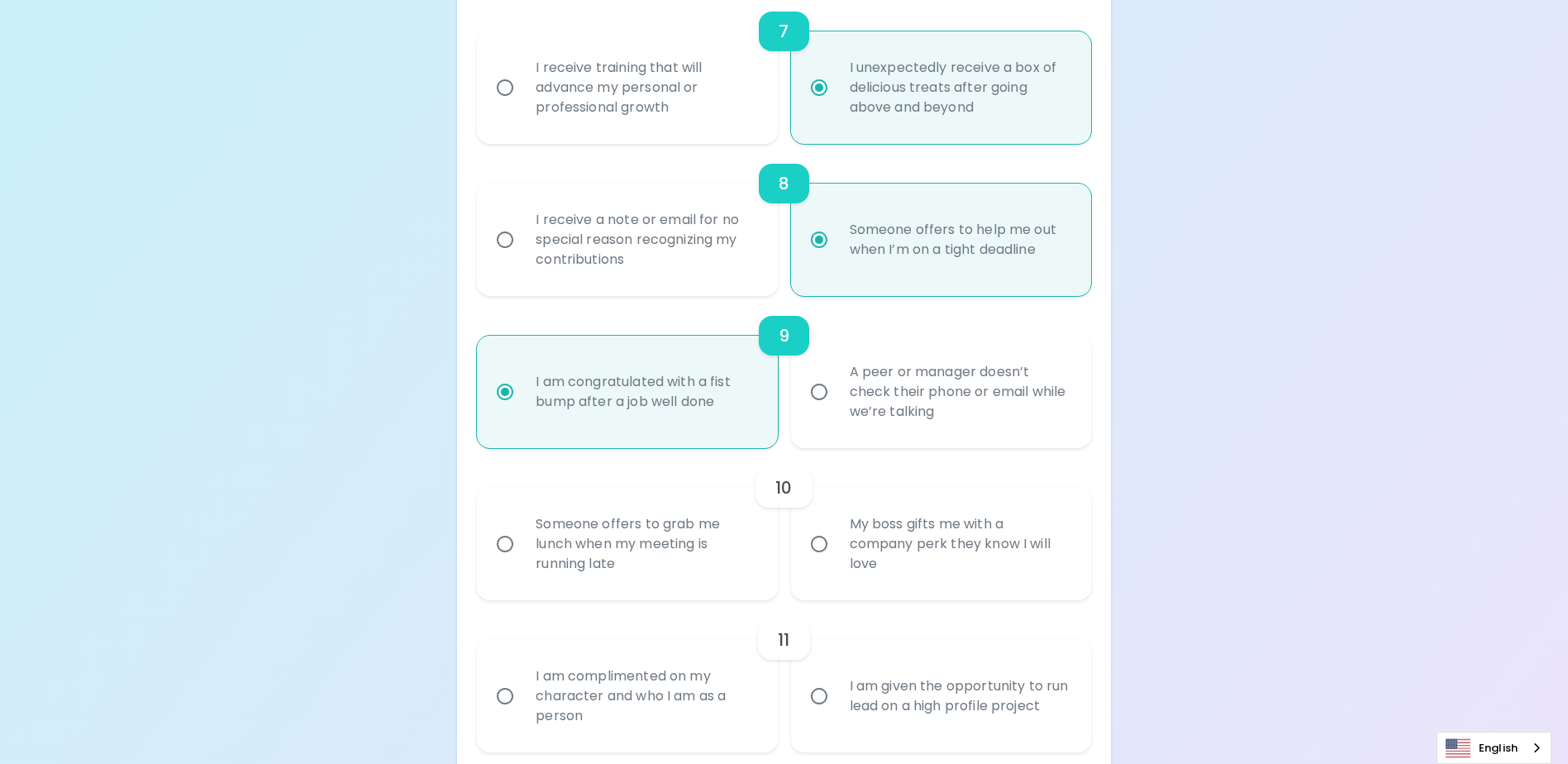
radio input "false"
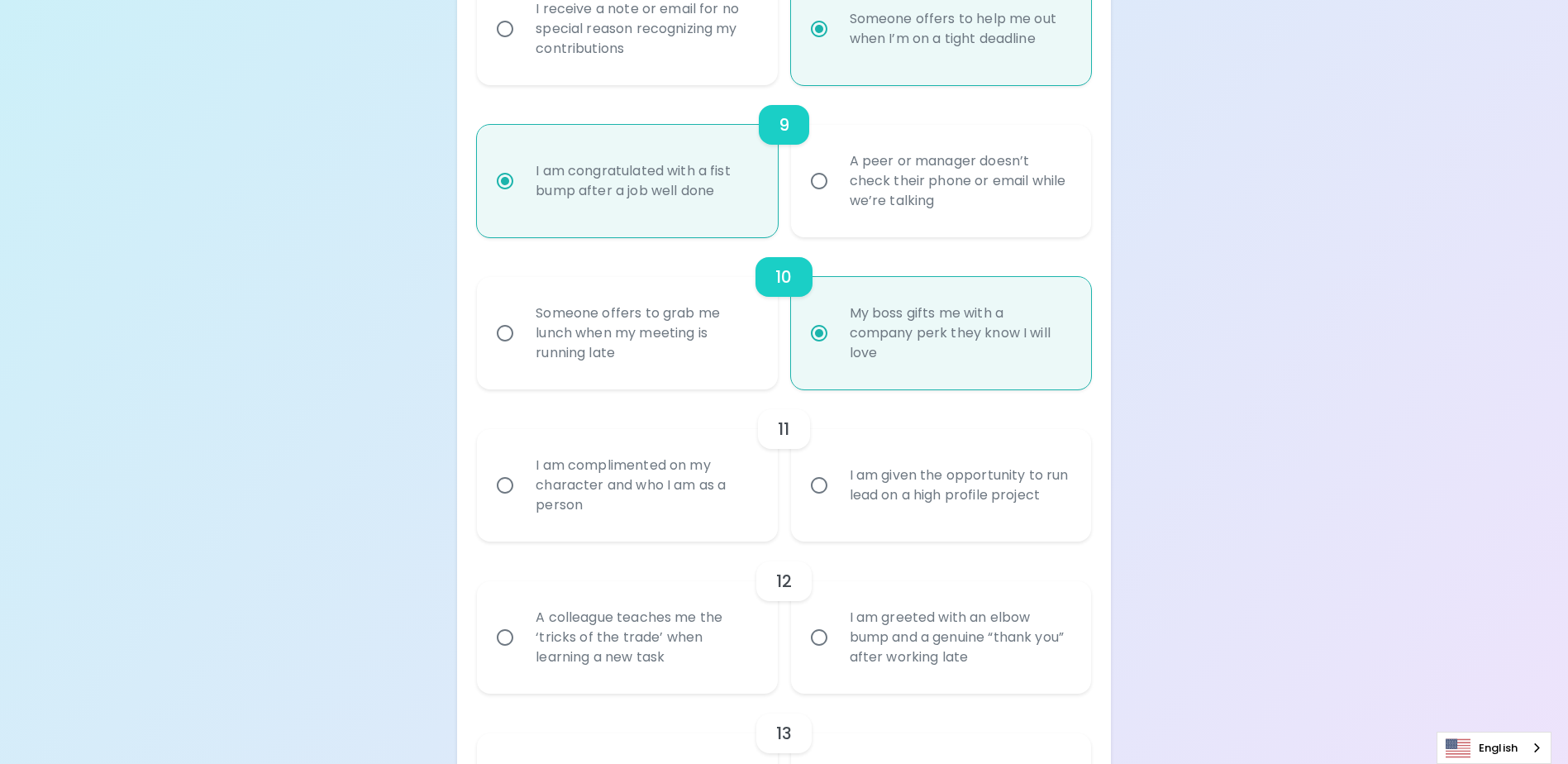
scroll to position [1532, 0]
radio input "true"
click at [823, 499] on input "I am given the opportunity to run lead on a high profile project" at bounding box center [819, 481] width 35 height 35
radio input "false"
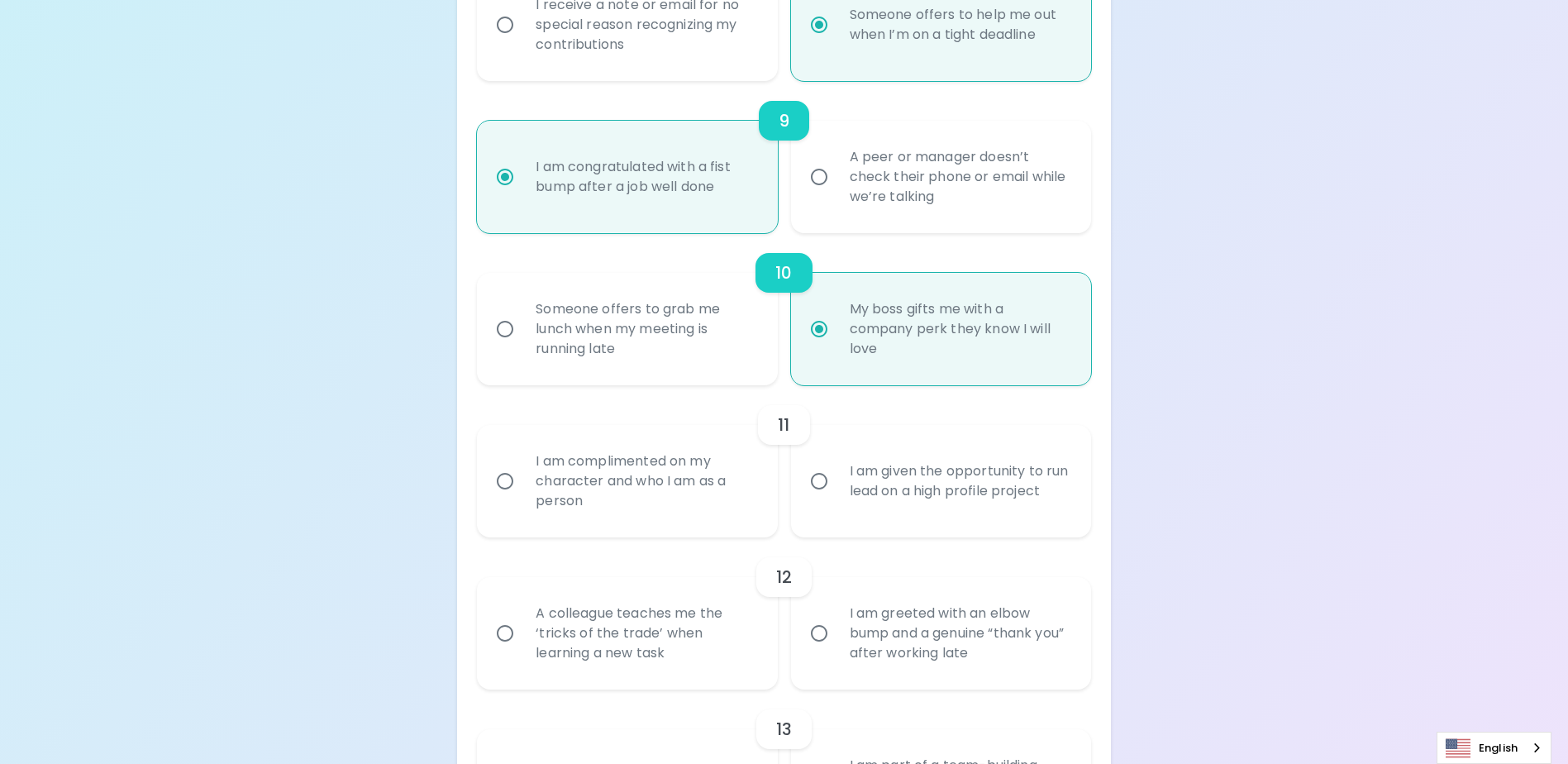
radio input "false"
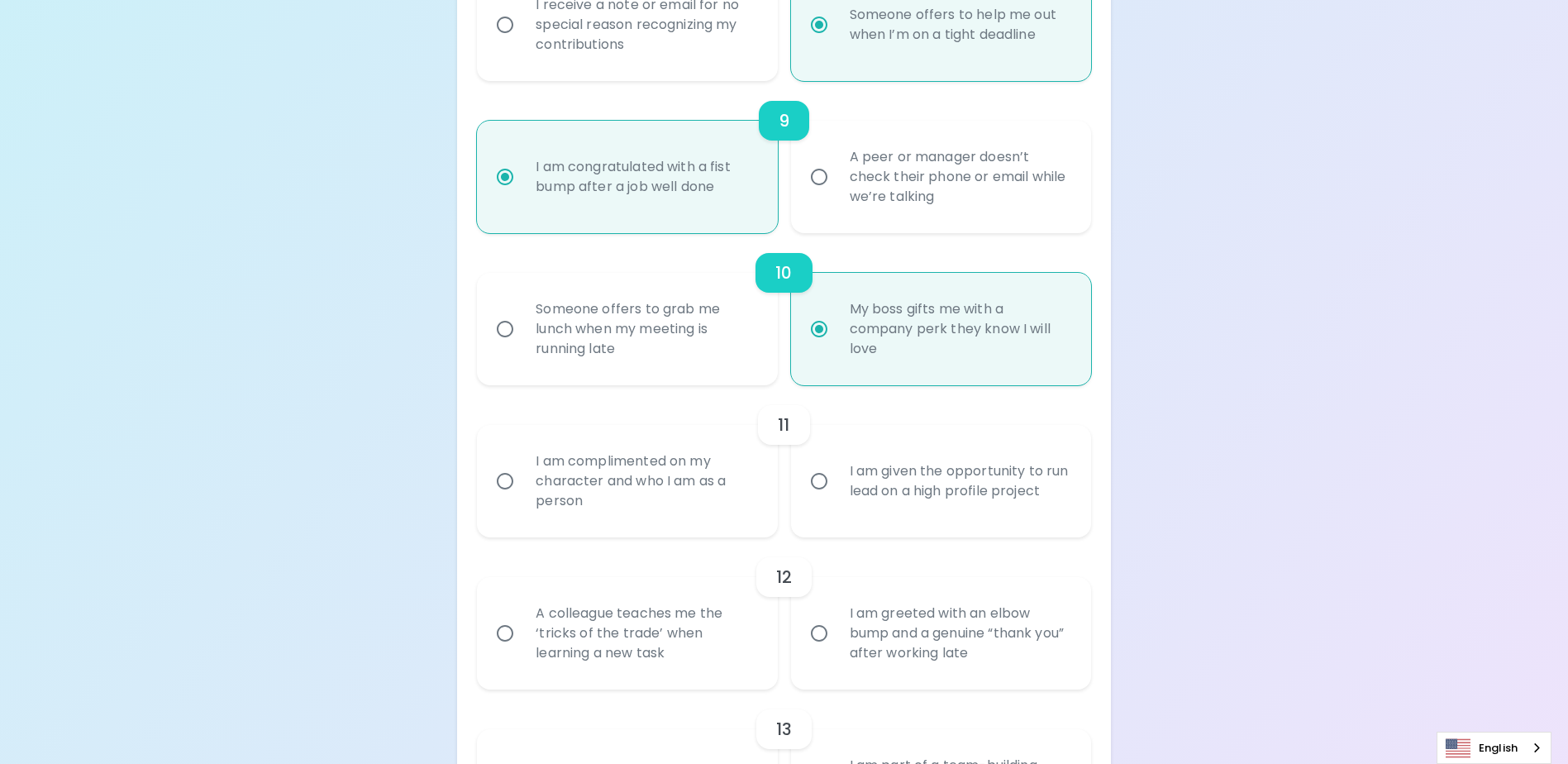
radio input "false"
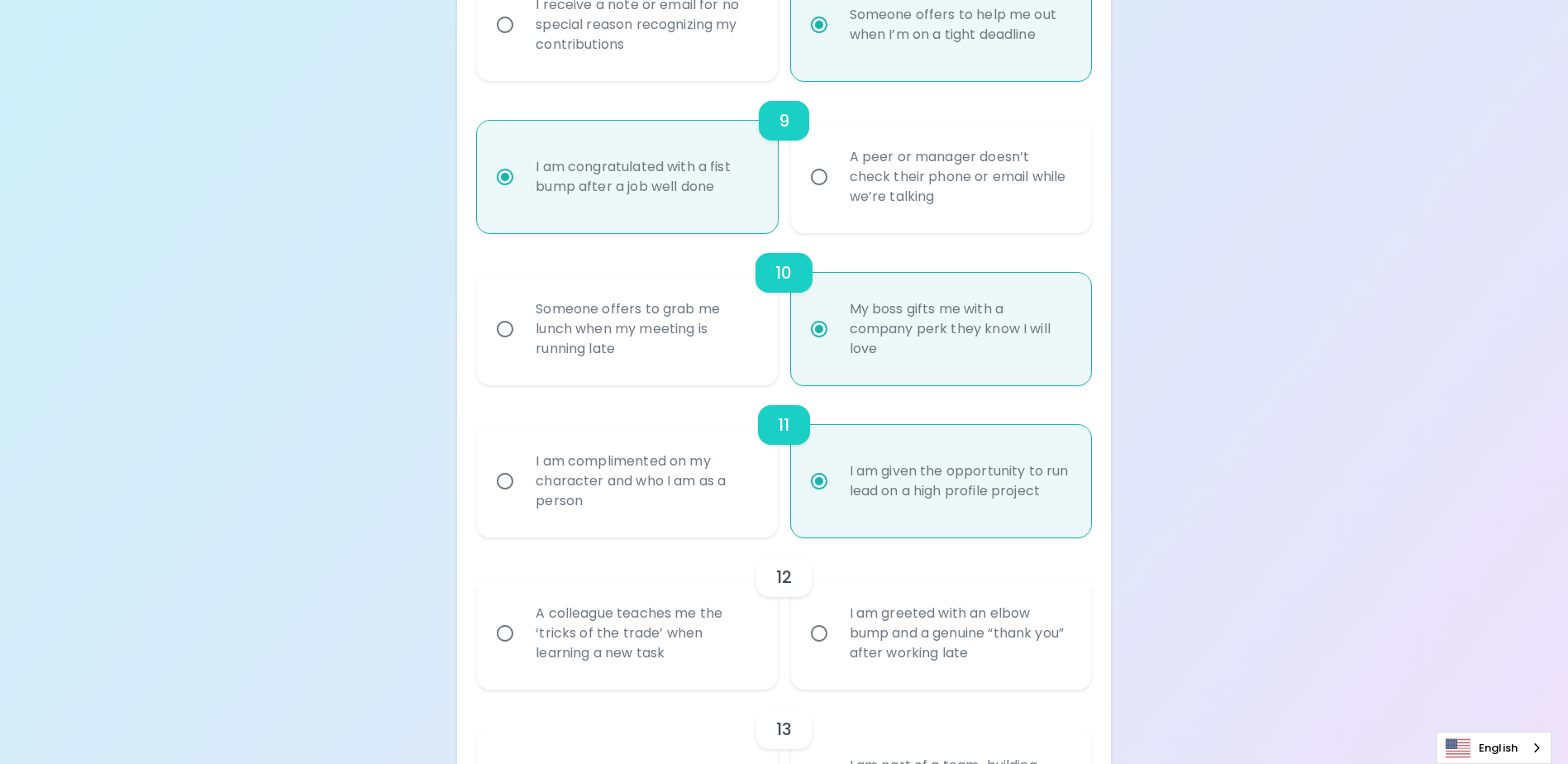
scroll to position [1664, 0]
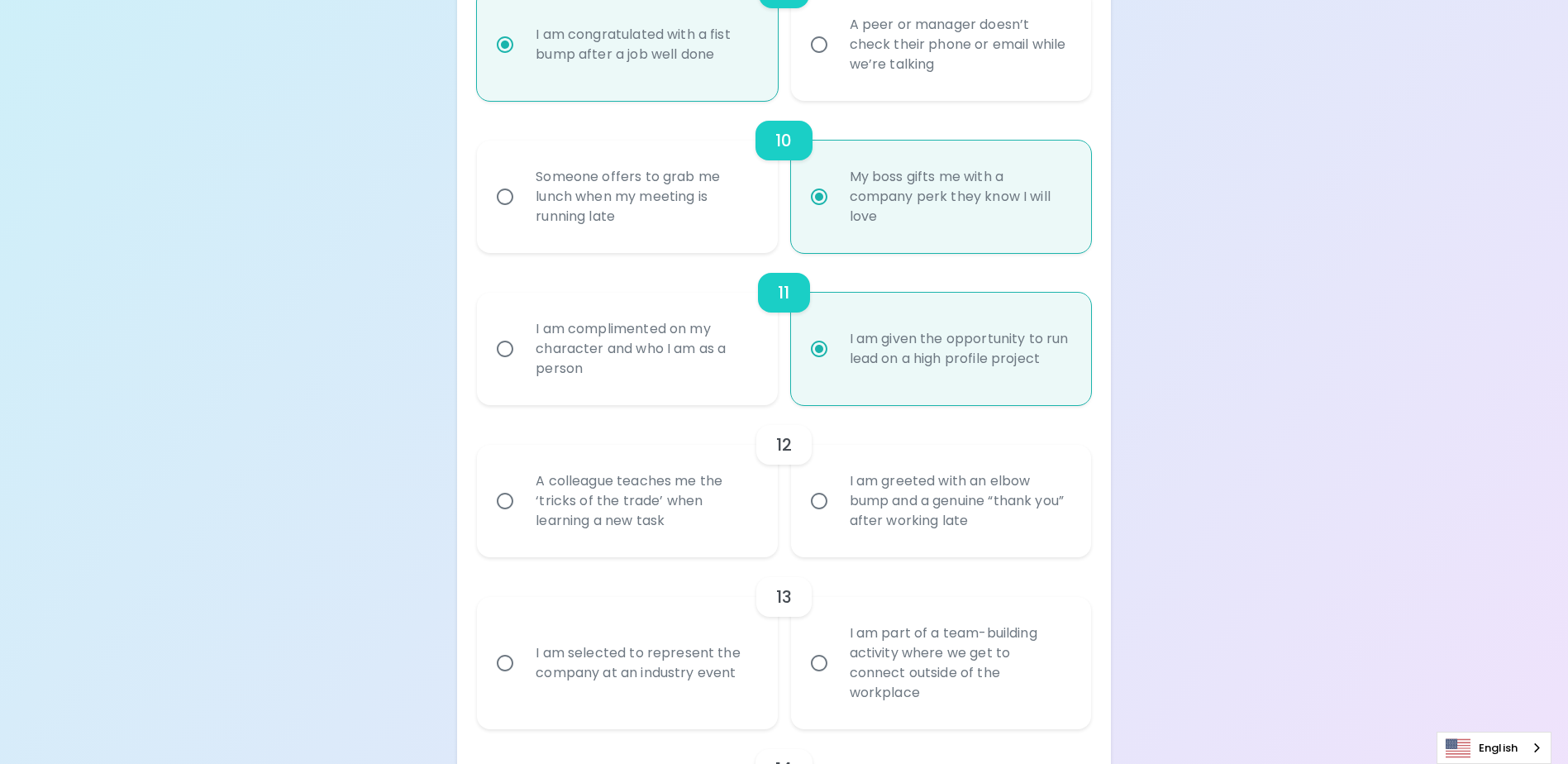
radio input "true"
click at [686, 541] on div "A colleague teaches me the ‘tricks of the trade’ when learning a new task" at bounding box center [645, 501] width 246 height 99
click at [522, 518] on input "A colleague teaches me the ‘tricks of the trade’ when learning a new task" at bounding box center [504, 500] width 35 height 35
radio input "false"
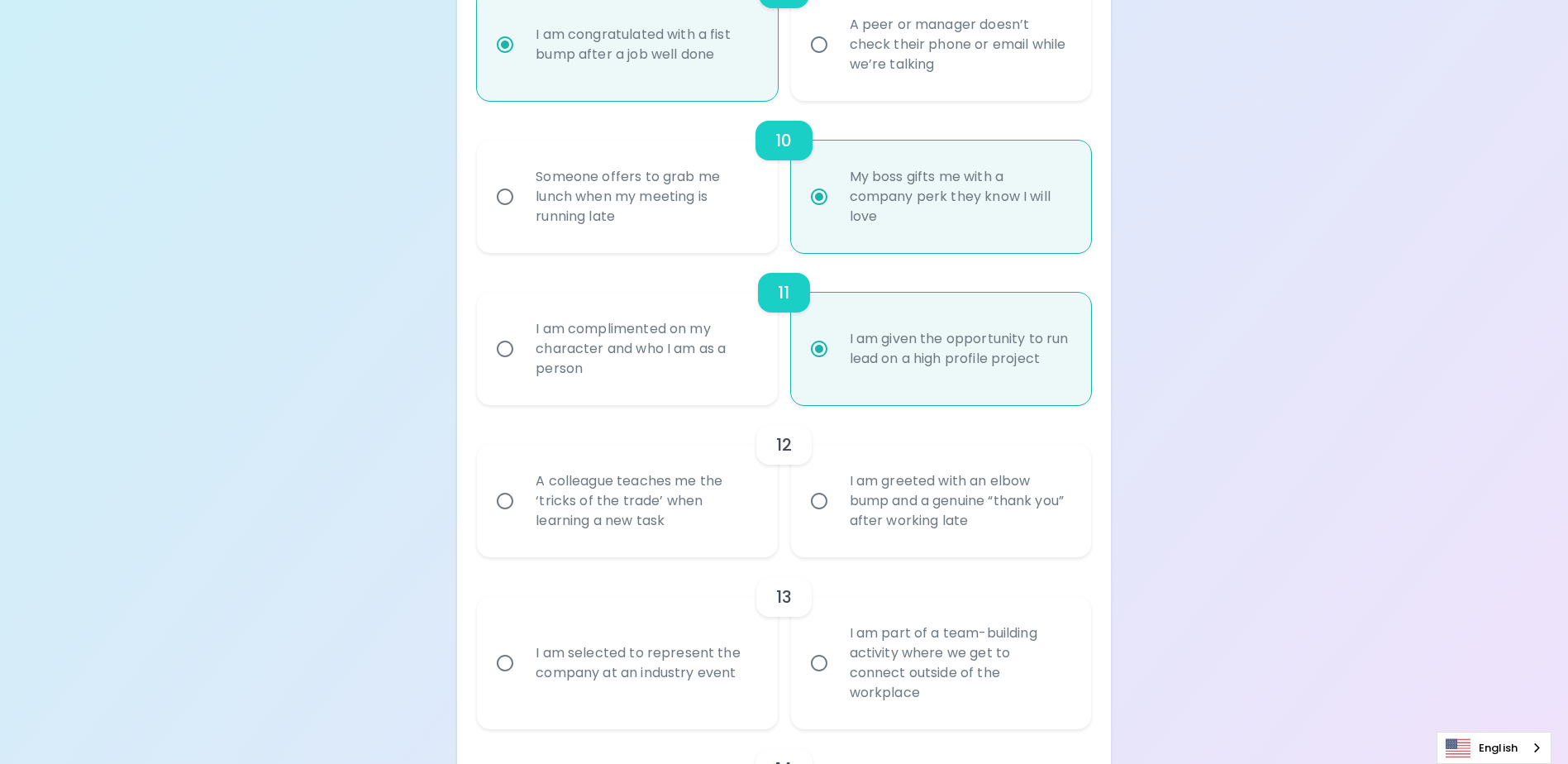
radio input "false"
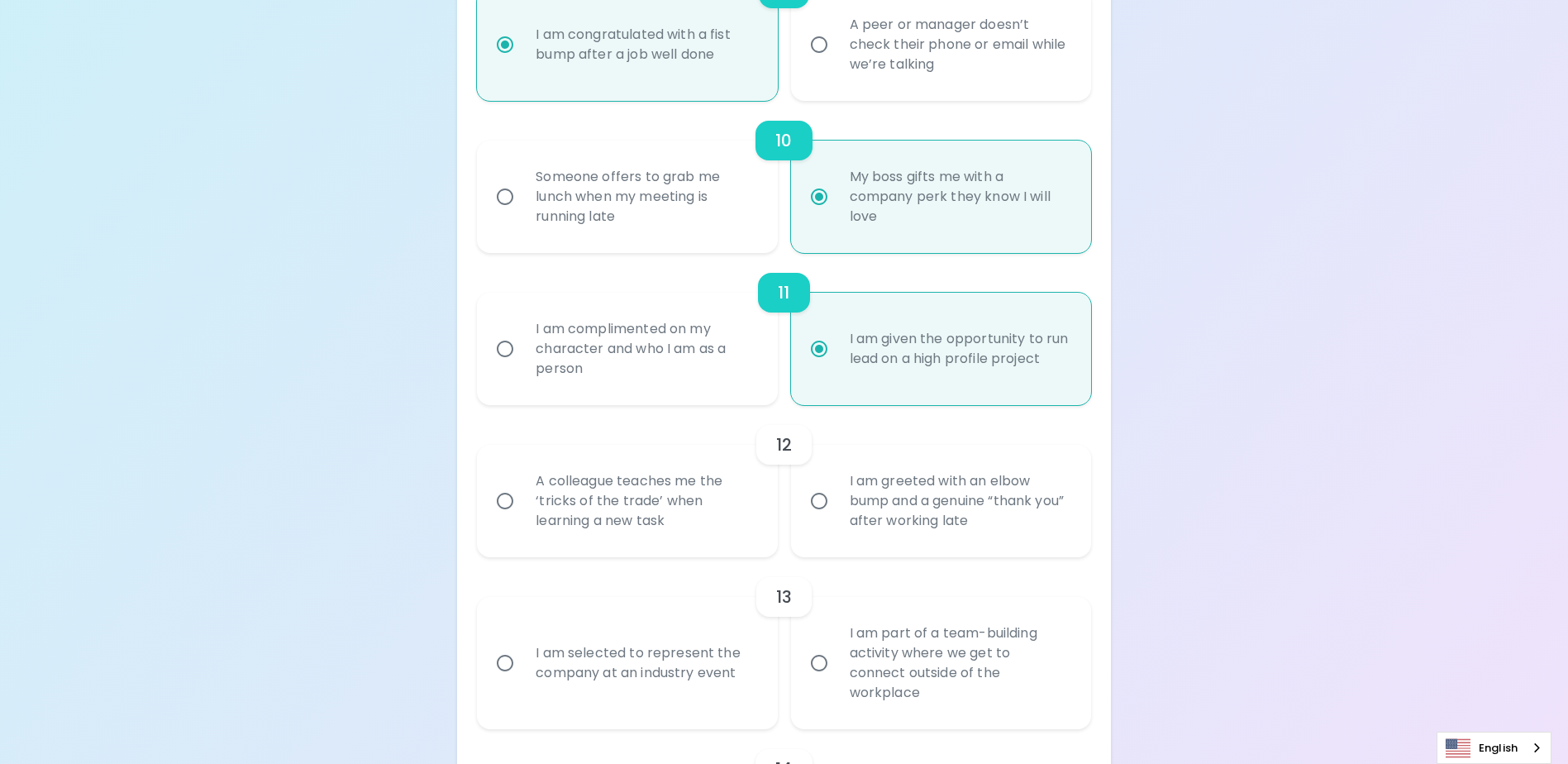
radio input "false"
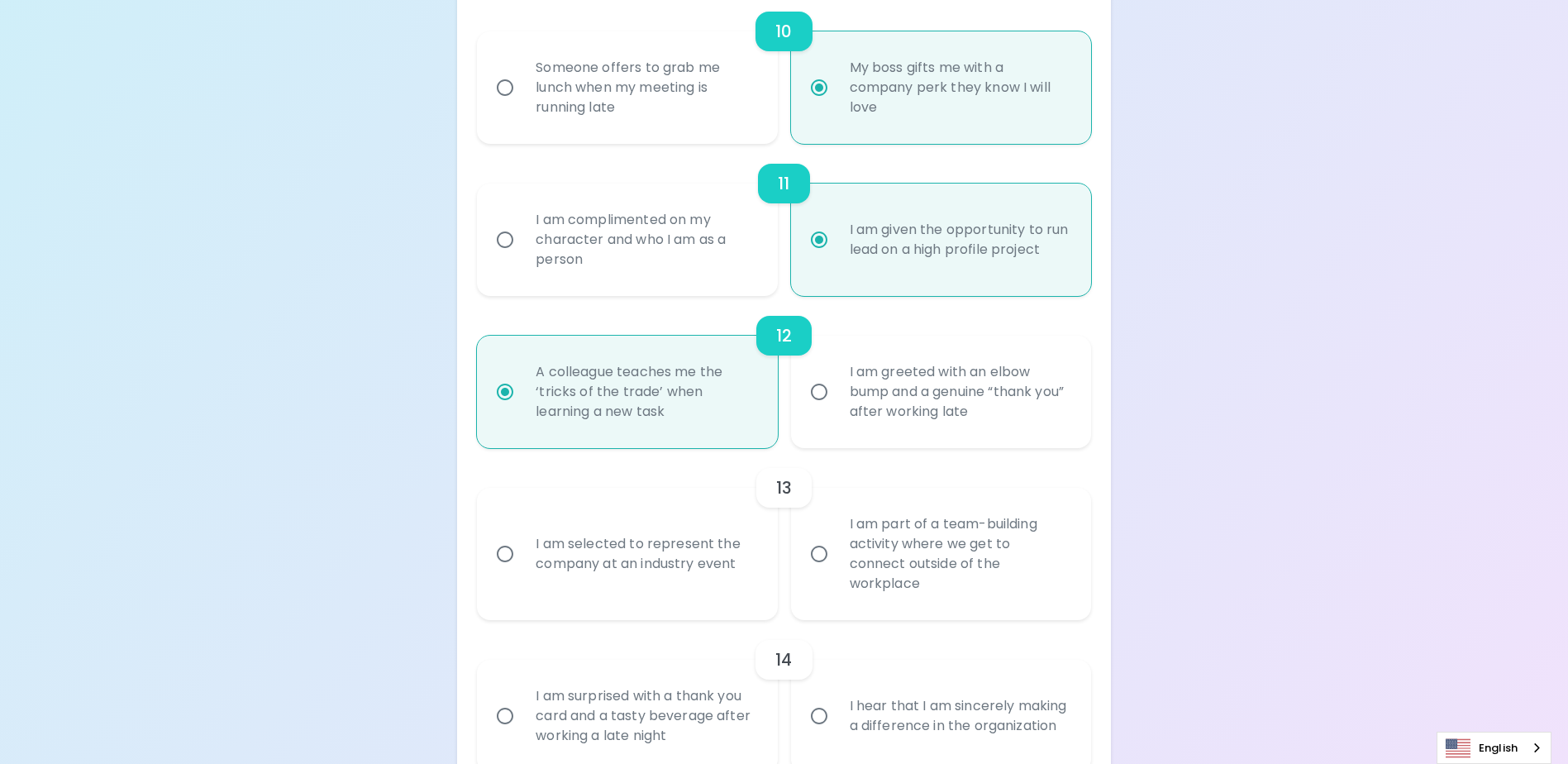
scroll to position [1797, 0]
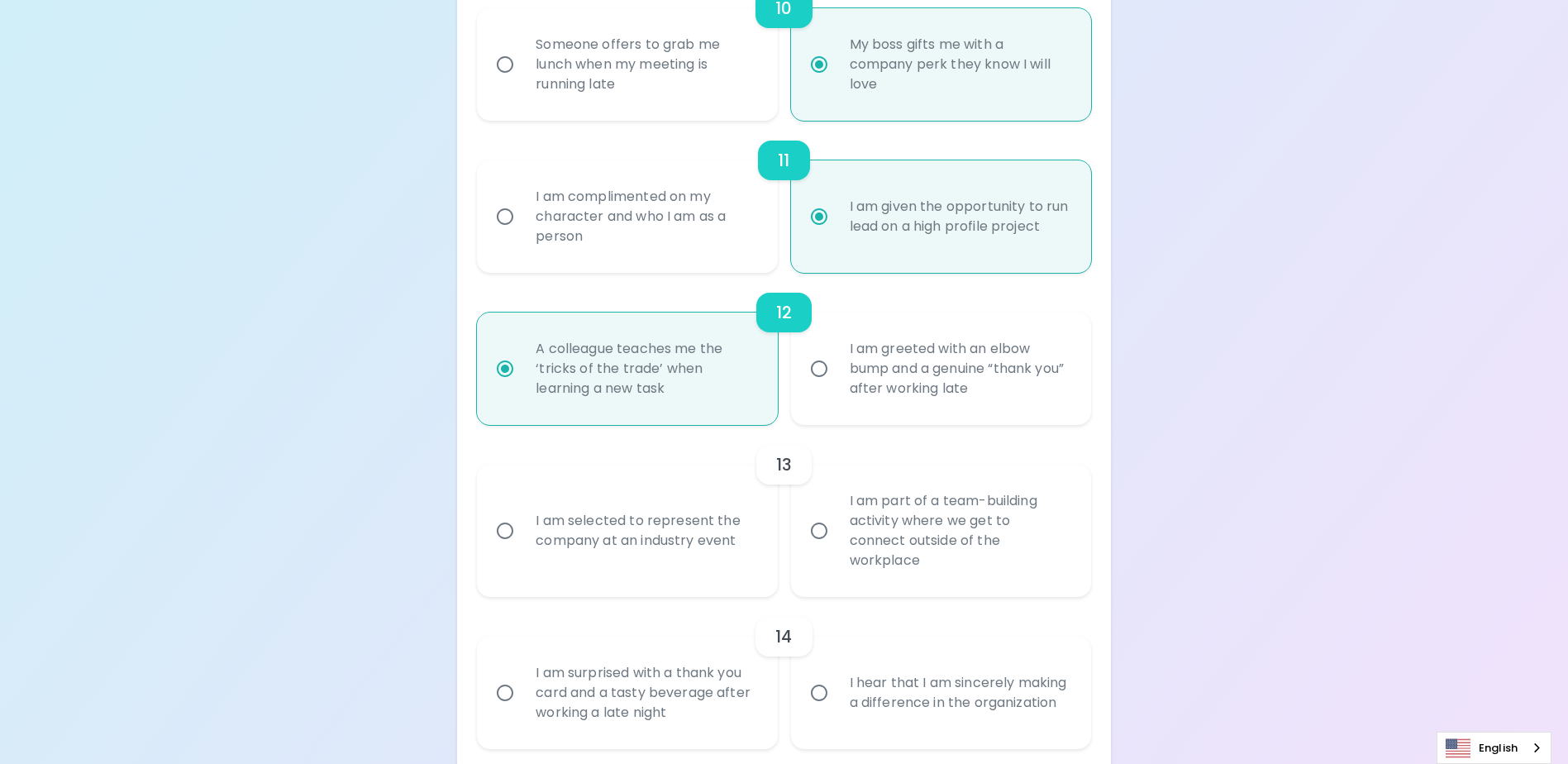
radio input "true"
click at [699, 560] on div "I am selected to represent the company at an industry event" at bounding box center [645, 531] width 246 height 79
click at [522, 548] on input "I am selected to represent the company at an industry event" at bounding box center [504, 531] width 35 height 35
radio input "false"
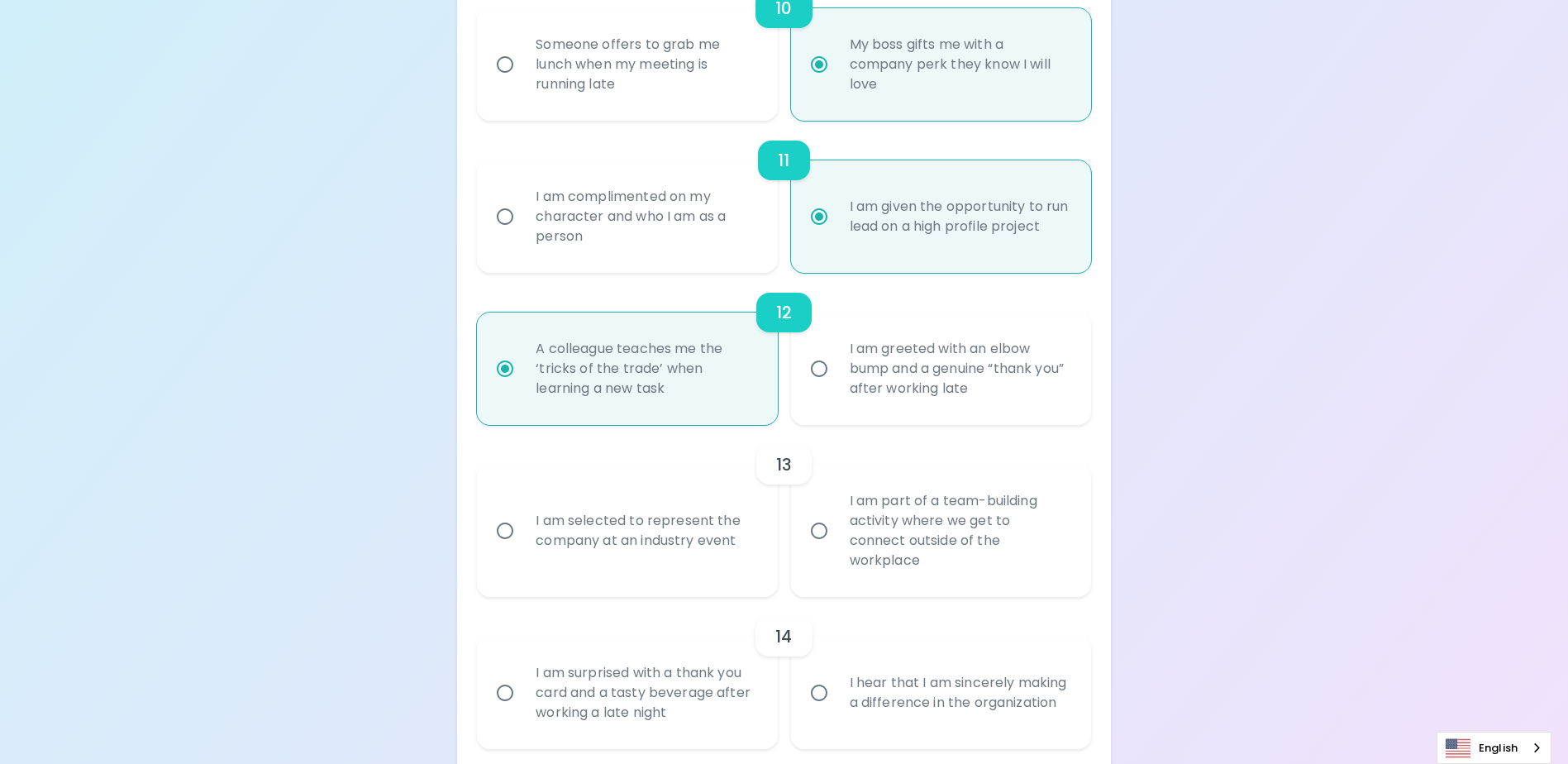
radio input "false"
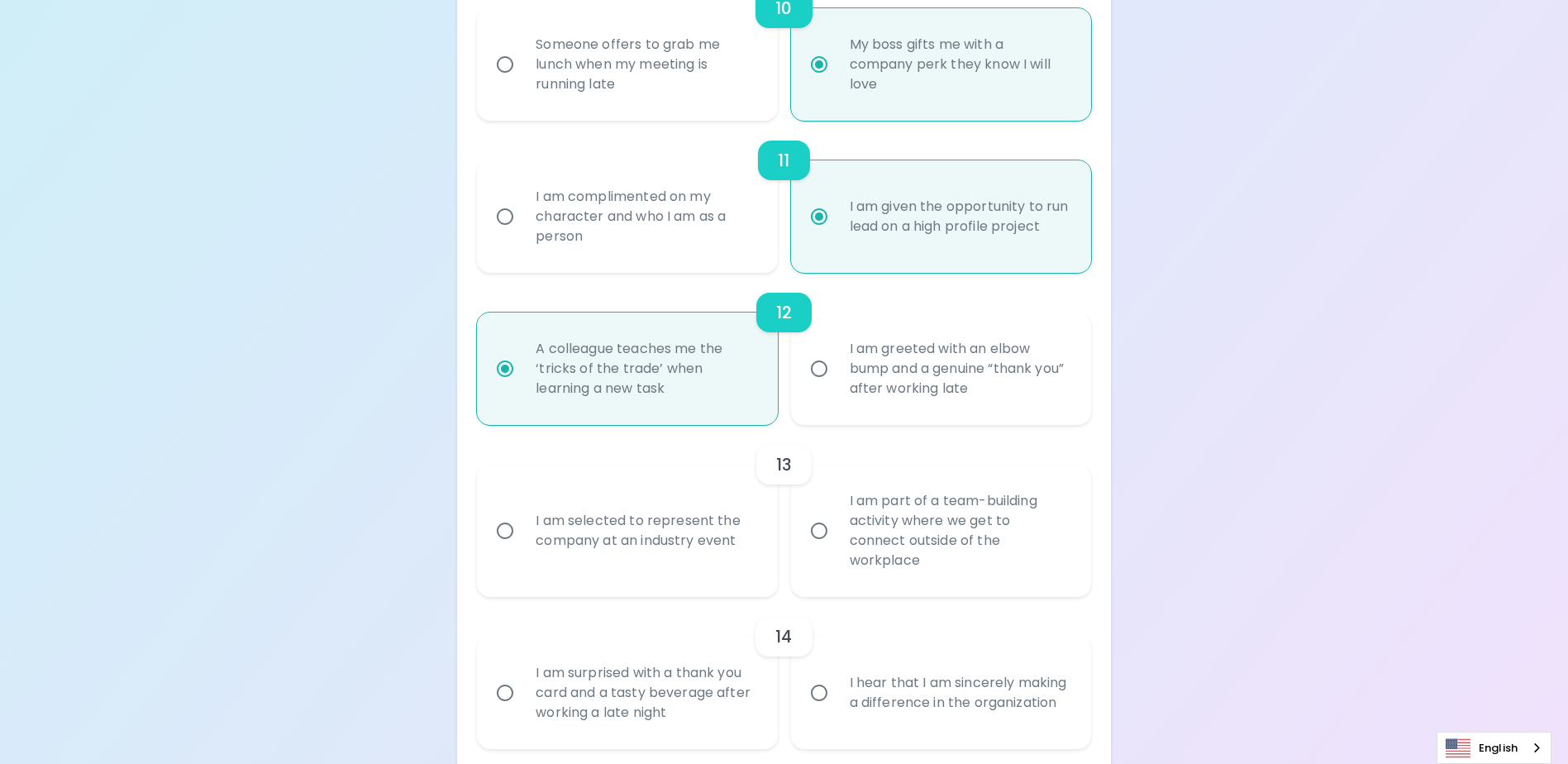
radio input "false"
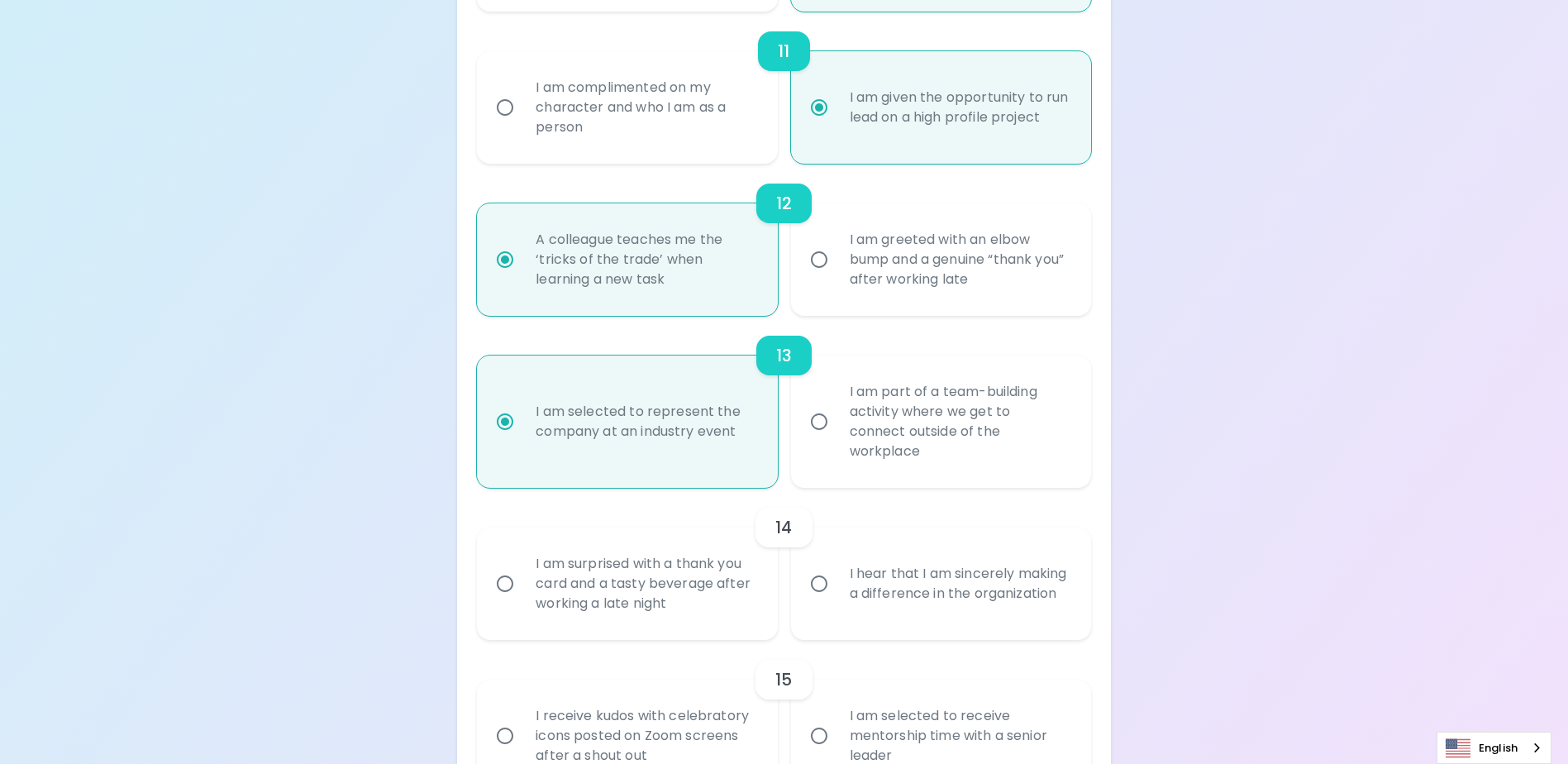
scroll to position [1929, 0]
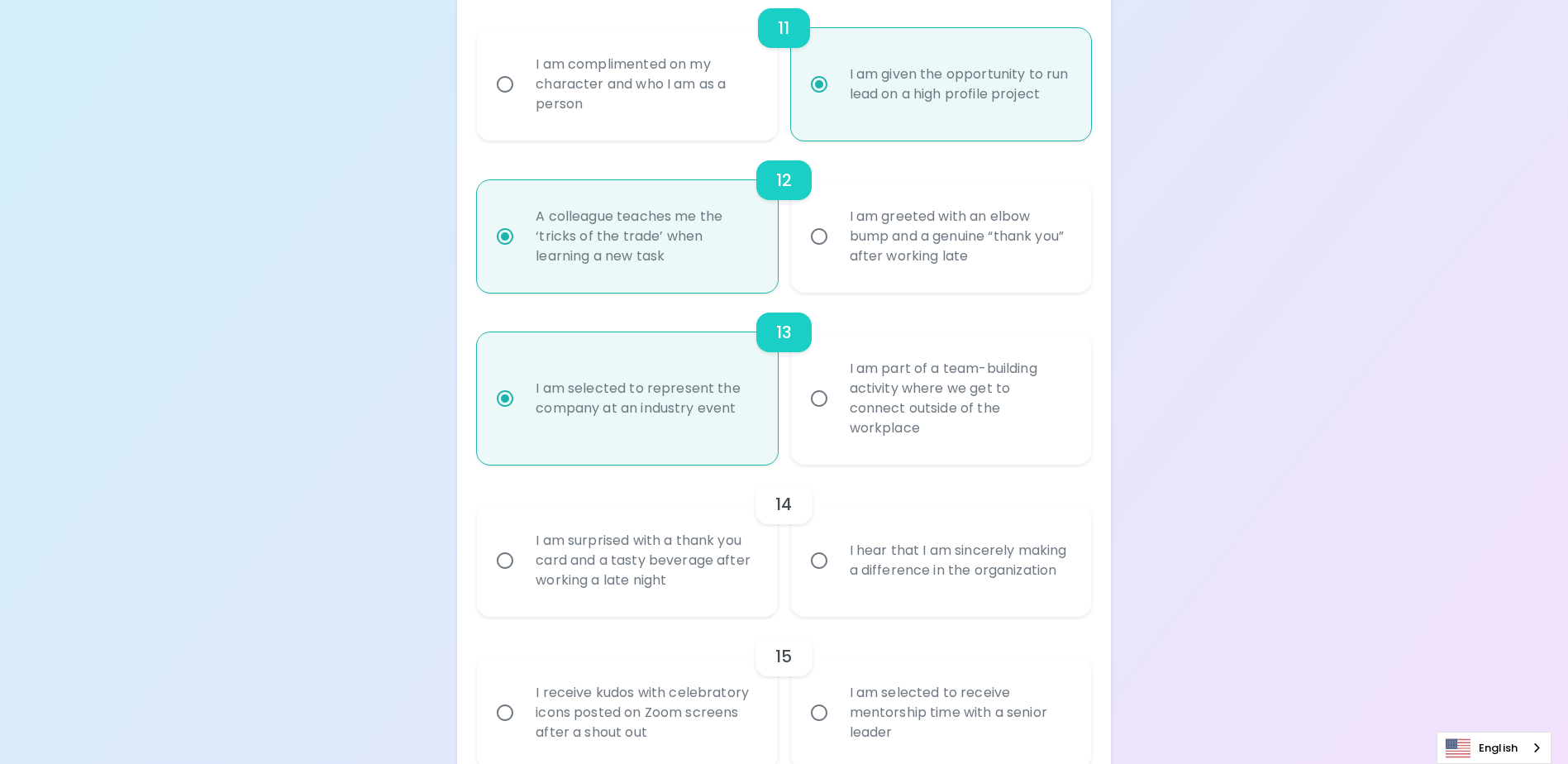
radio input "true"
click at [648, 575] on div "I am surprised with a thank you card and a tasty beverage after working a late …" at bounding box center [645, 561] width 246 height 99
click at [522, 575] on input "I am surprised with a thank you card and a tasty beverage after working a late …" at bounding box center [504, 560] width 35 height 35
radio input "false"
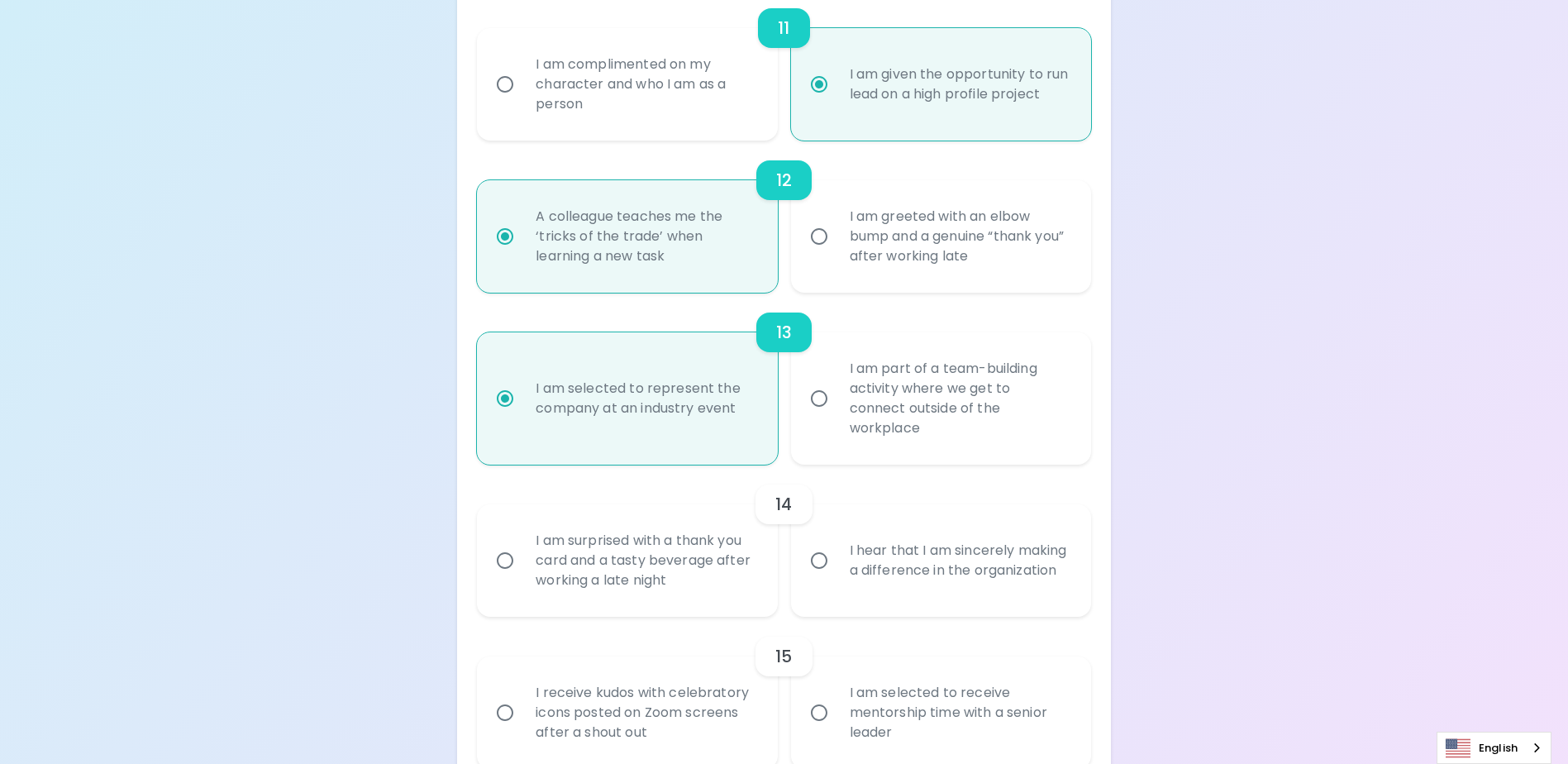
radio input "false"
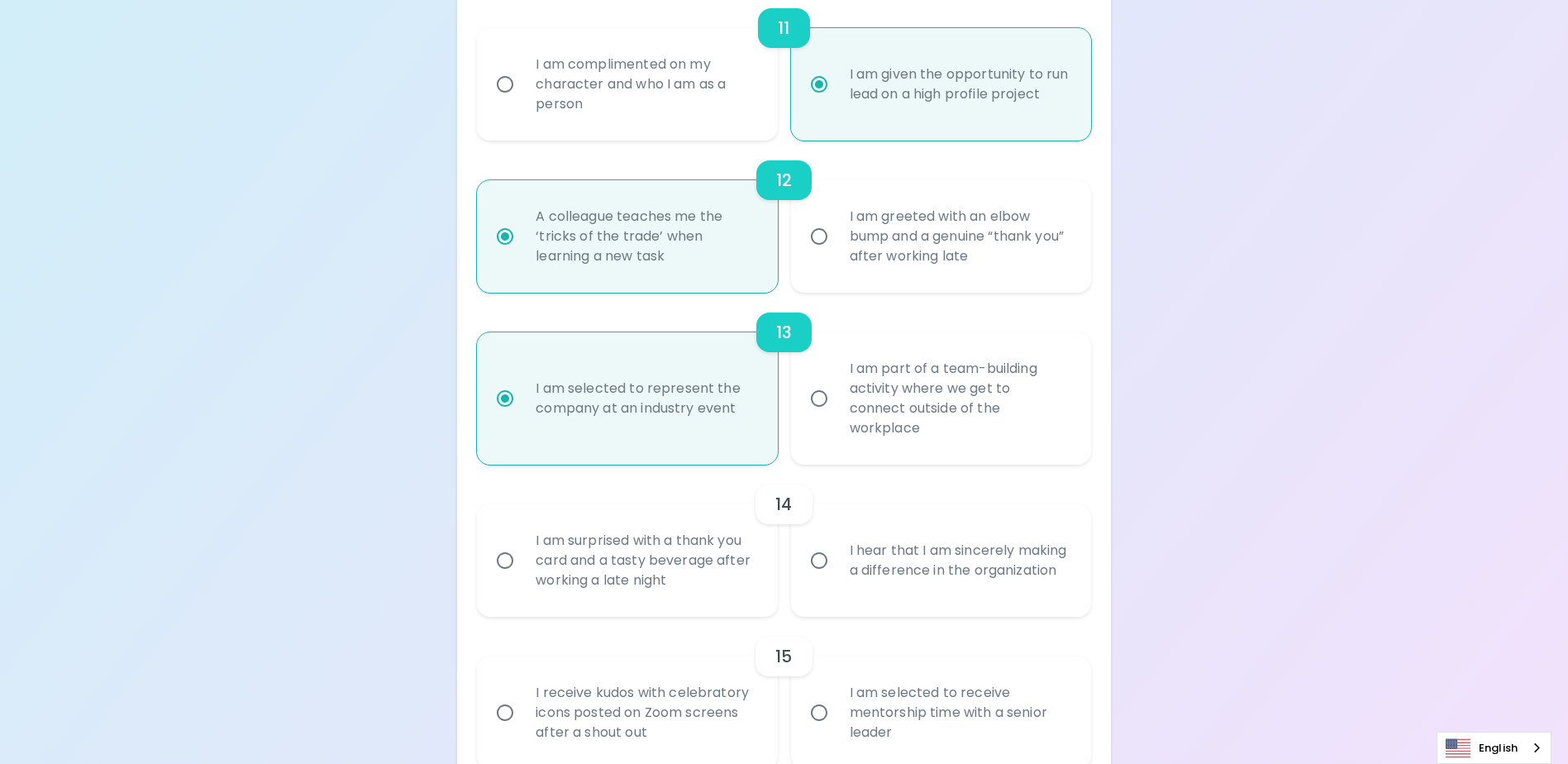
radio input "false"
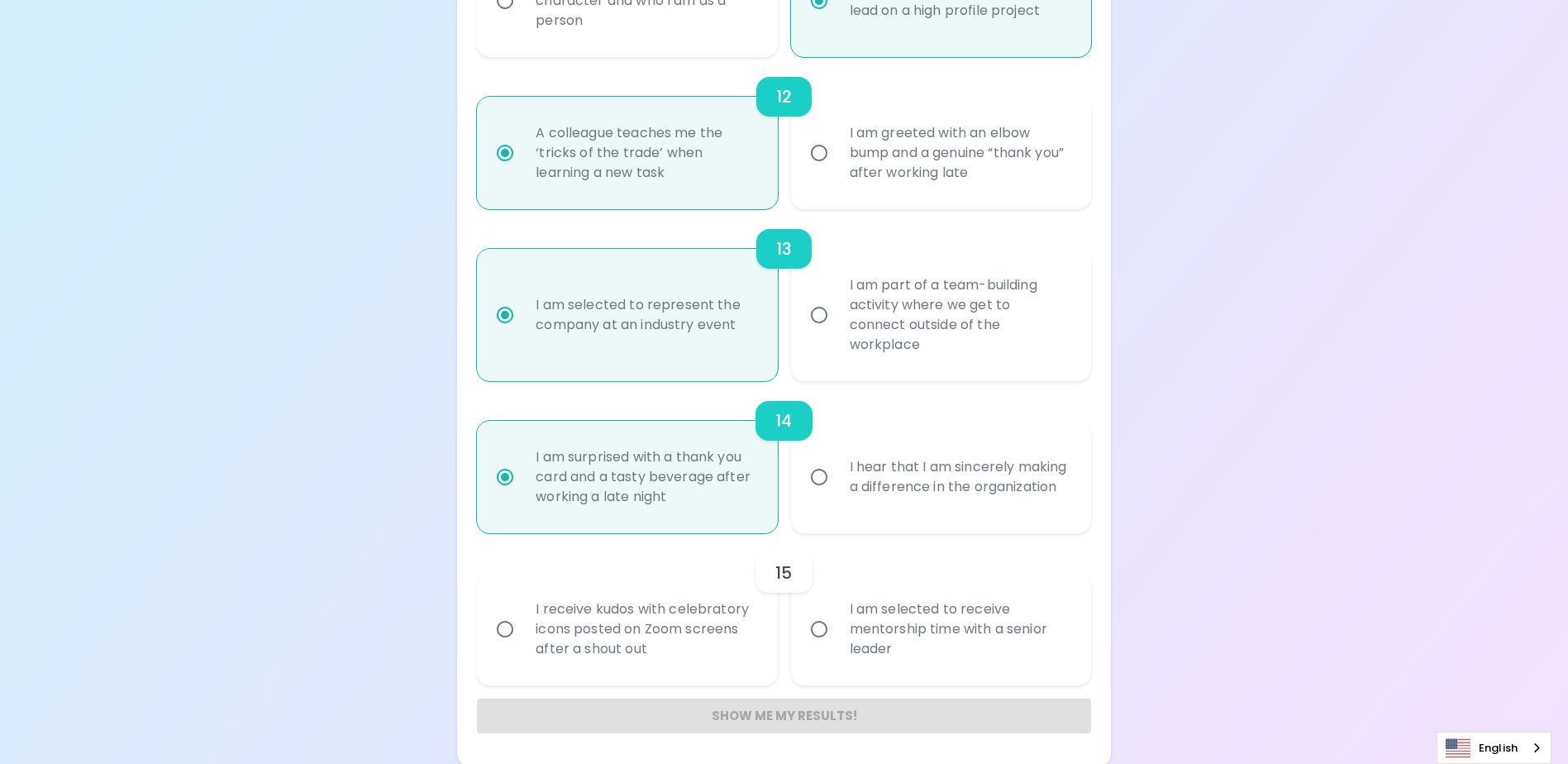
scroll to position [2015, 0]
radio input "true"
click at [856, 623] on div "I am selected to receive mentorship time with a senior leader" at bounding box center [959, 627] width 246 height 99
click at [836, 623] on input "I am selected to receive mentorship time with a senior leader" at bounding box center [819, 626] width 35 height 35
radio input "false"
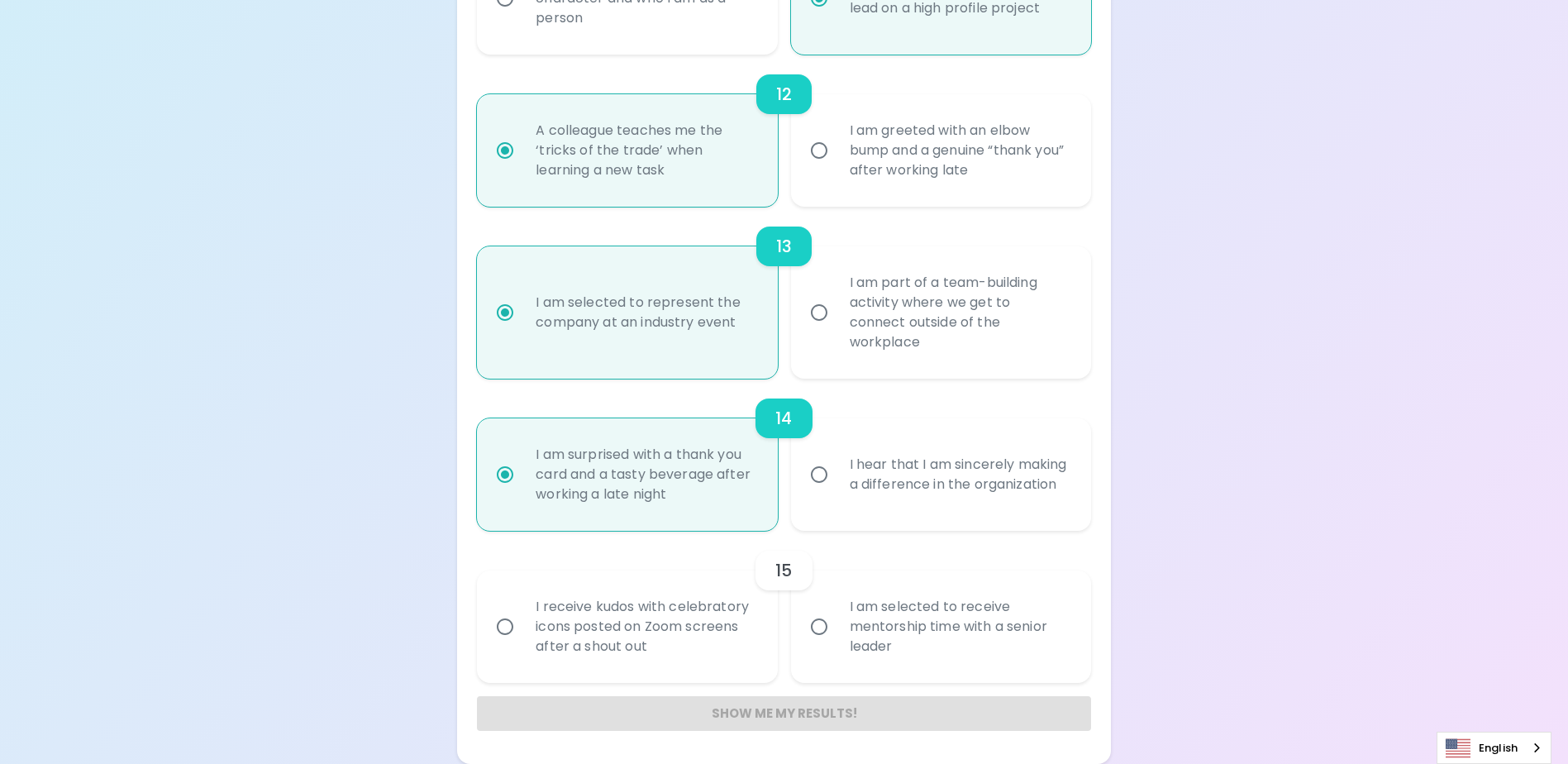
radio input "false"
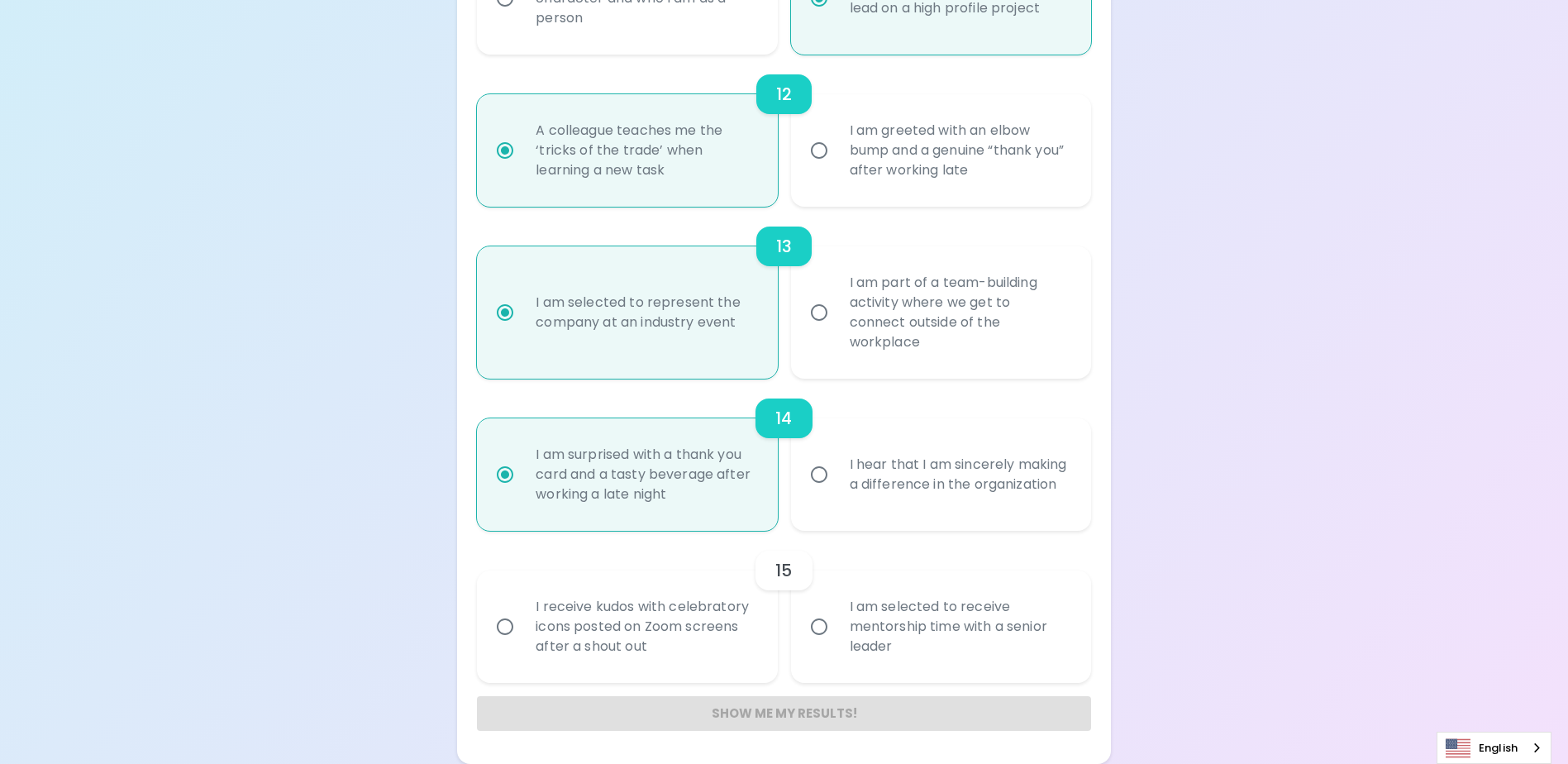
radio input "false"
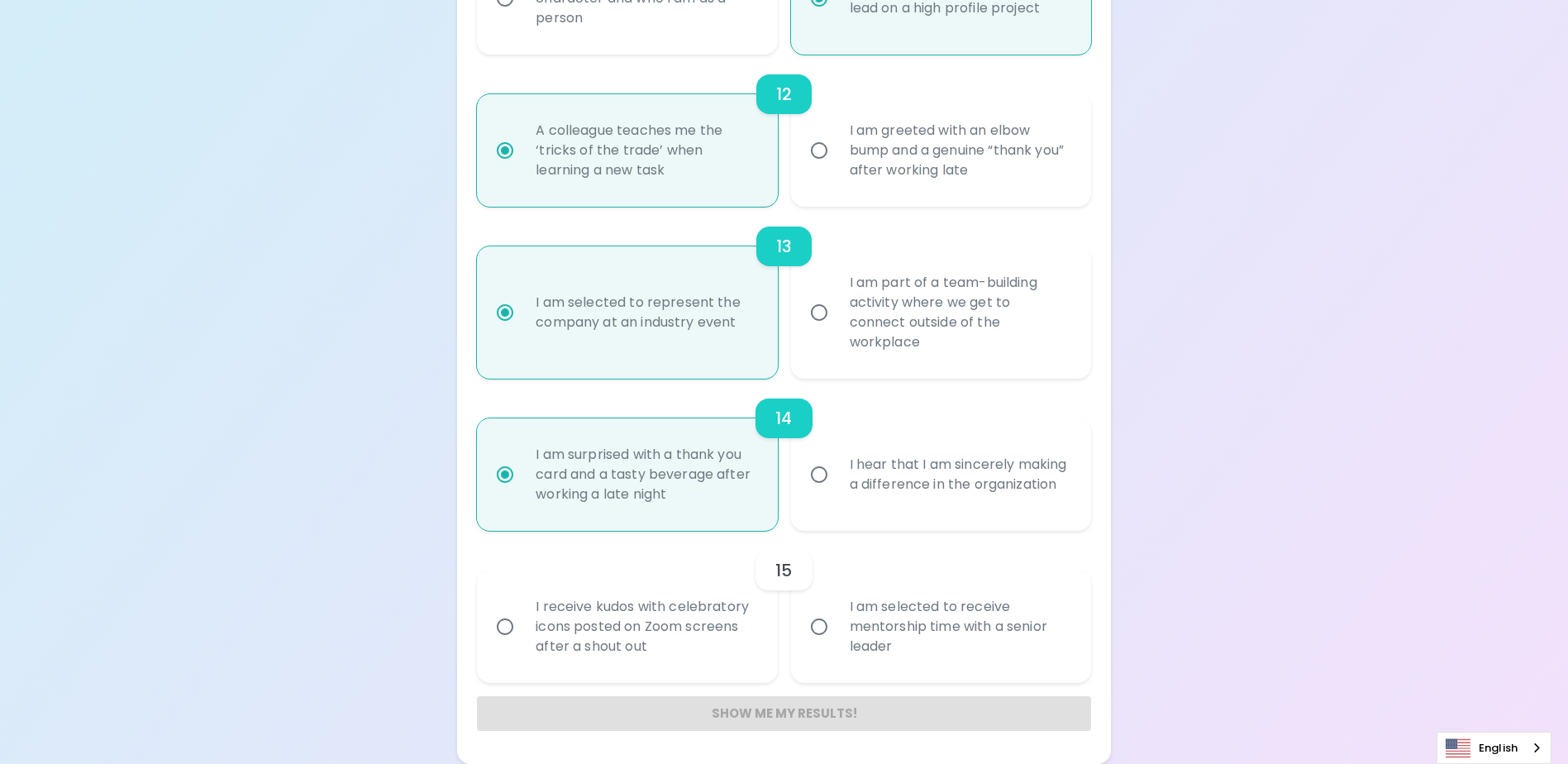
radio input "false"
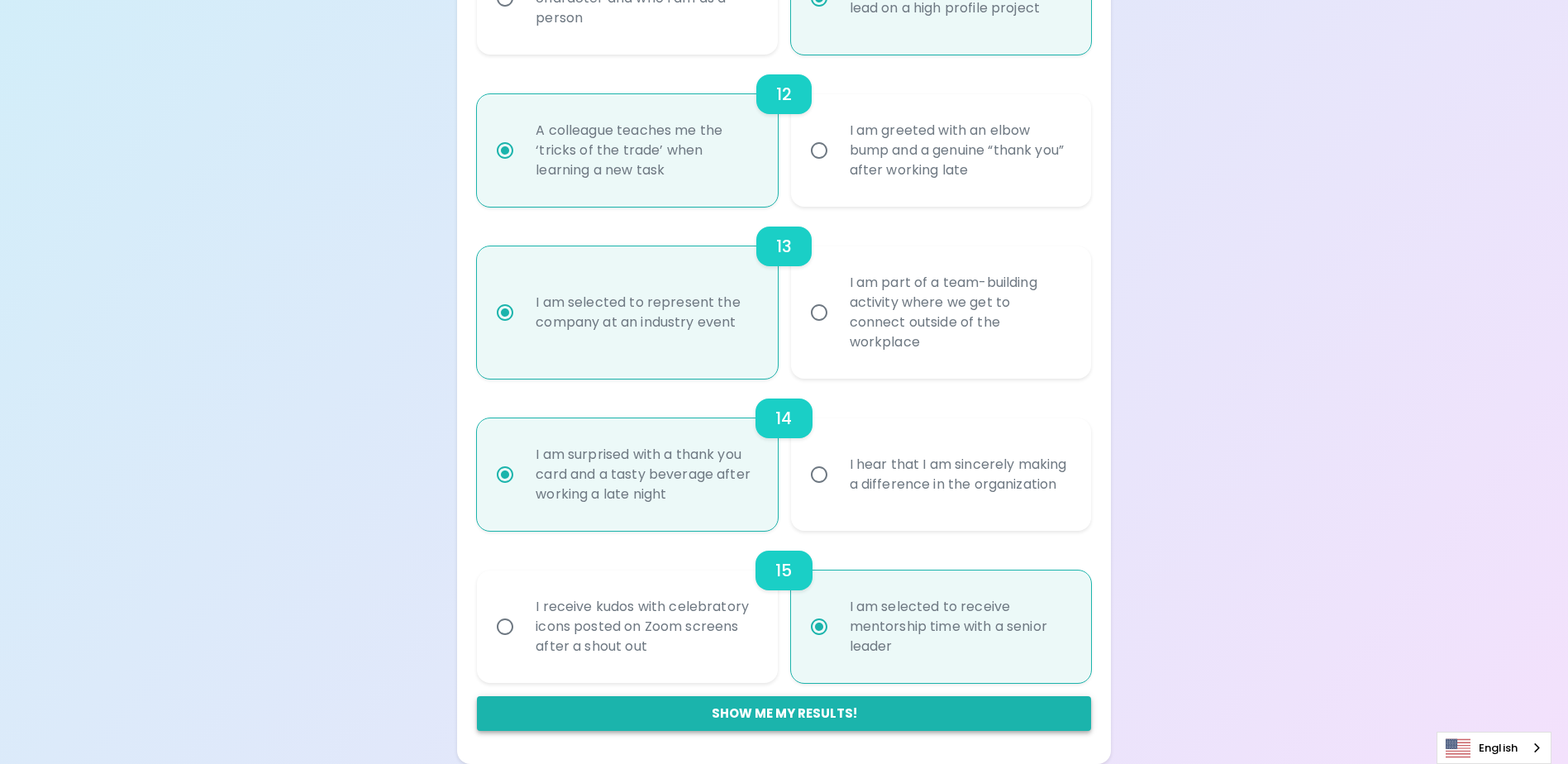
radio input "true"
click at [766, 708] on button "Show me my results!" at bounding box center [783, 713] width 613 height 35
radio input "false"
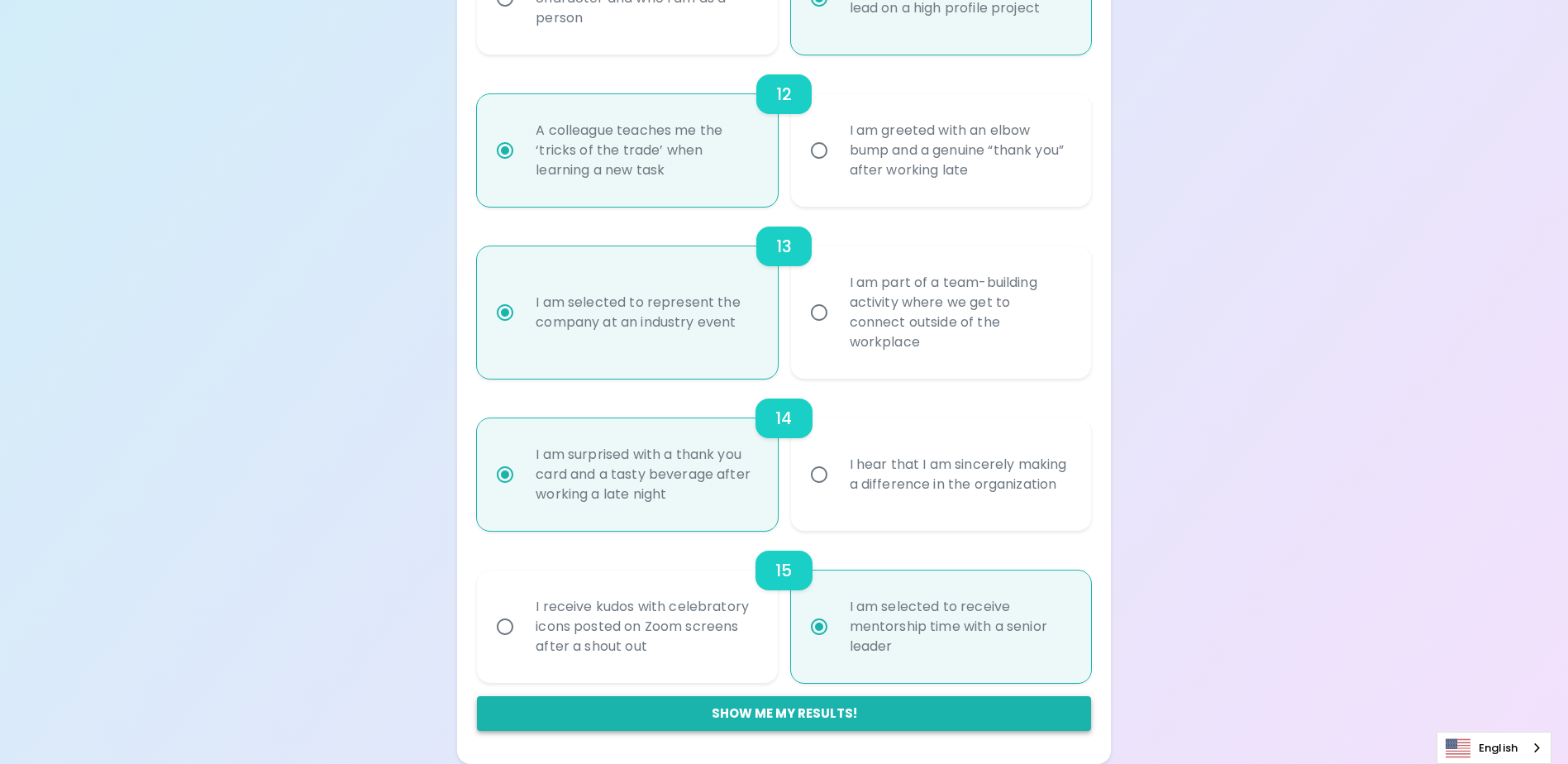
radio input "false"
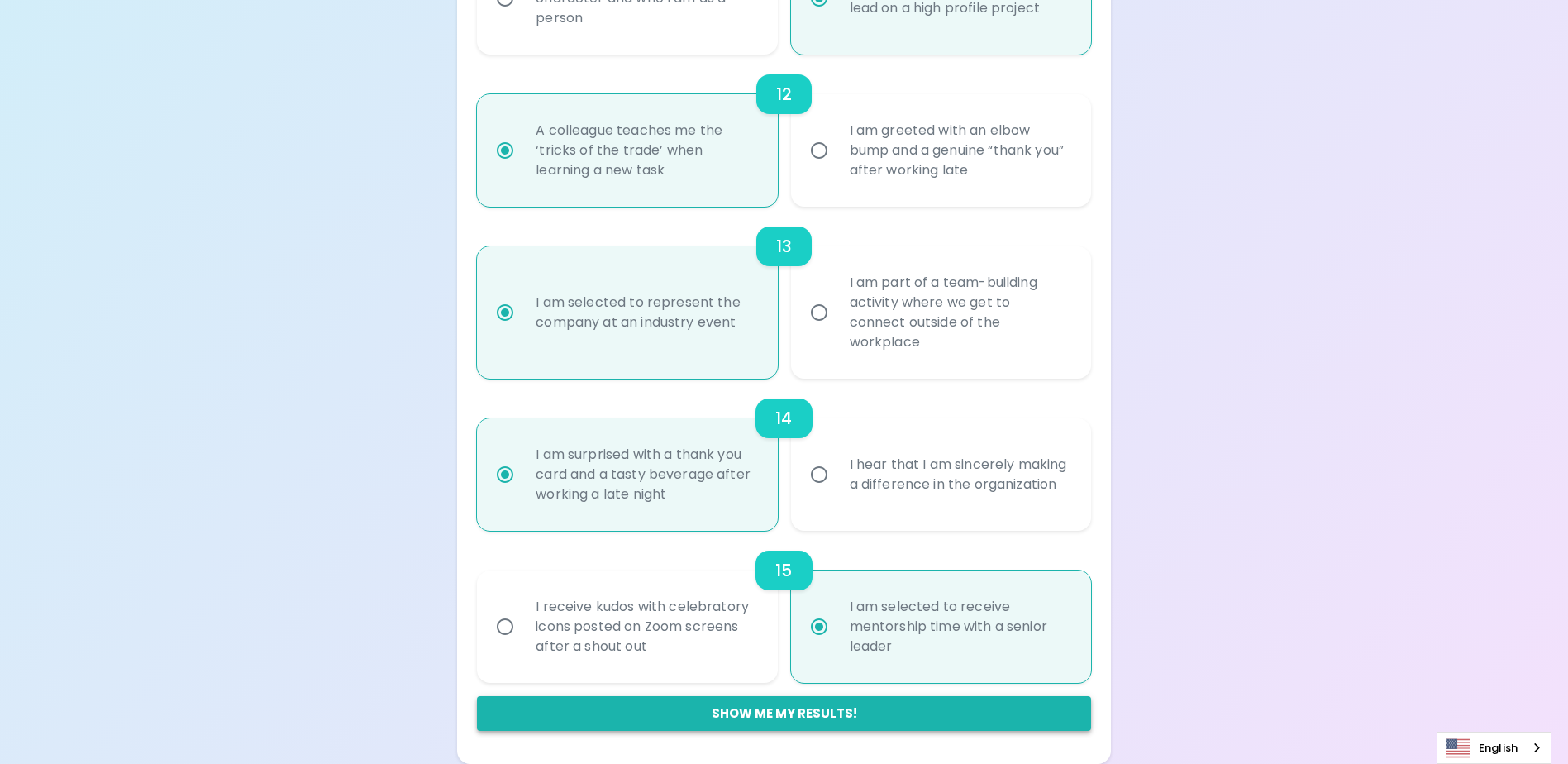
radio input "false"
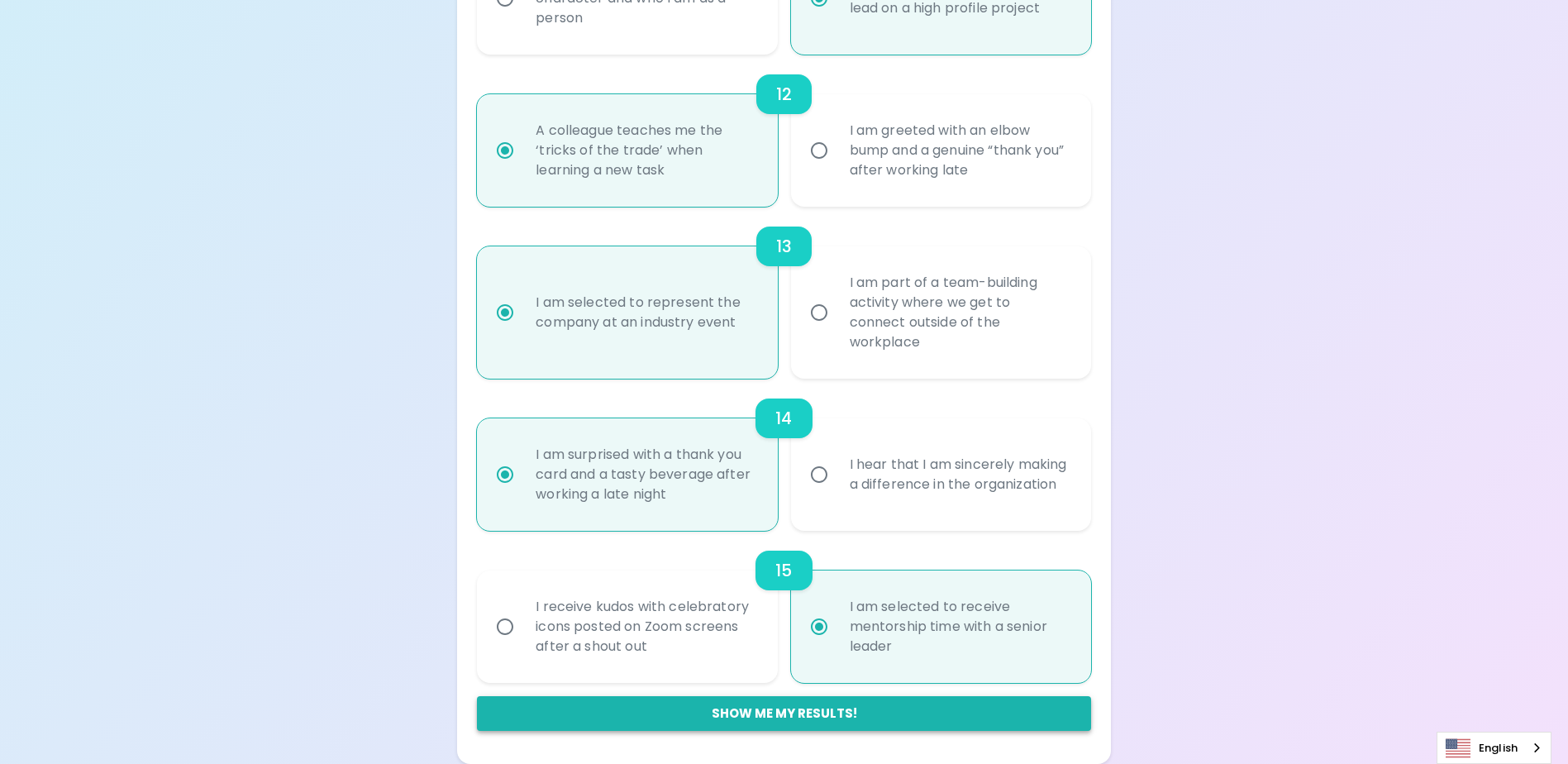
radio input "false"
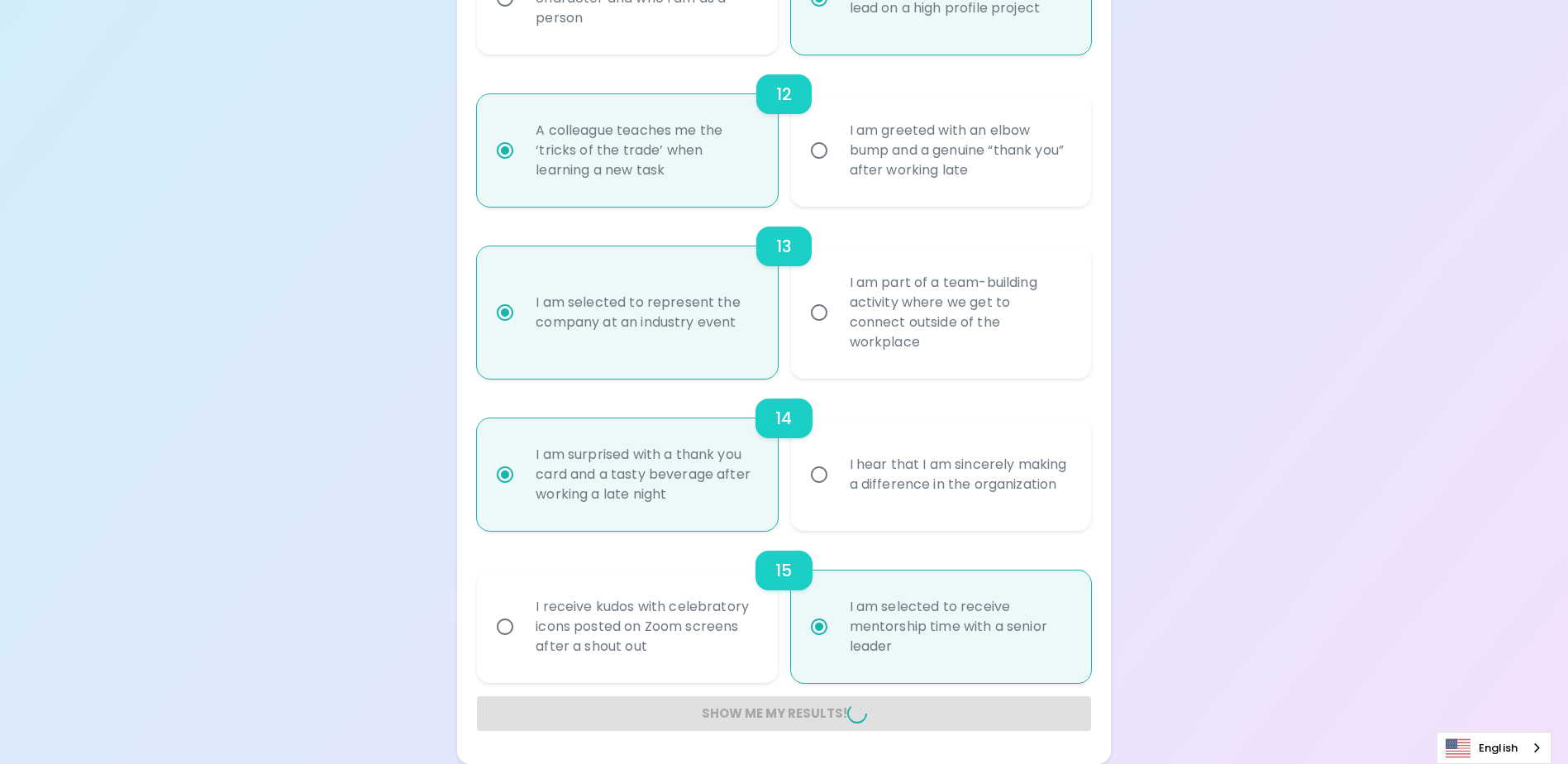
radio input "false"
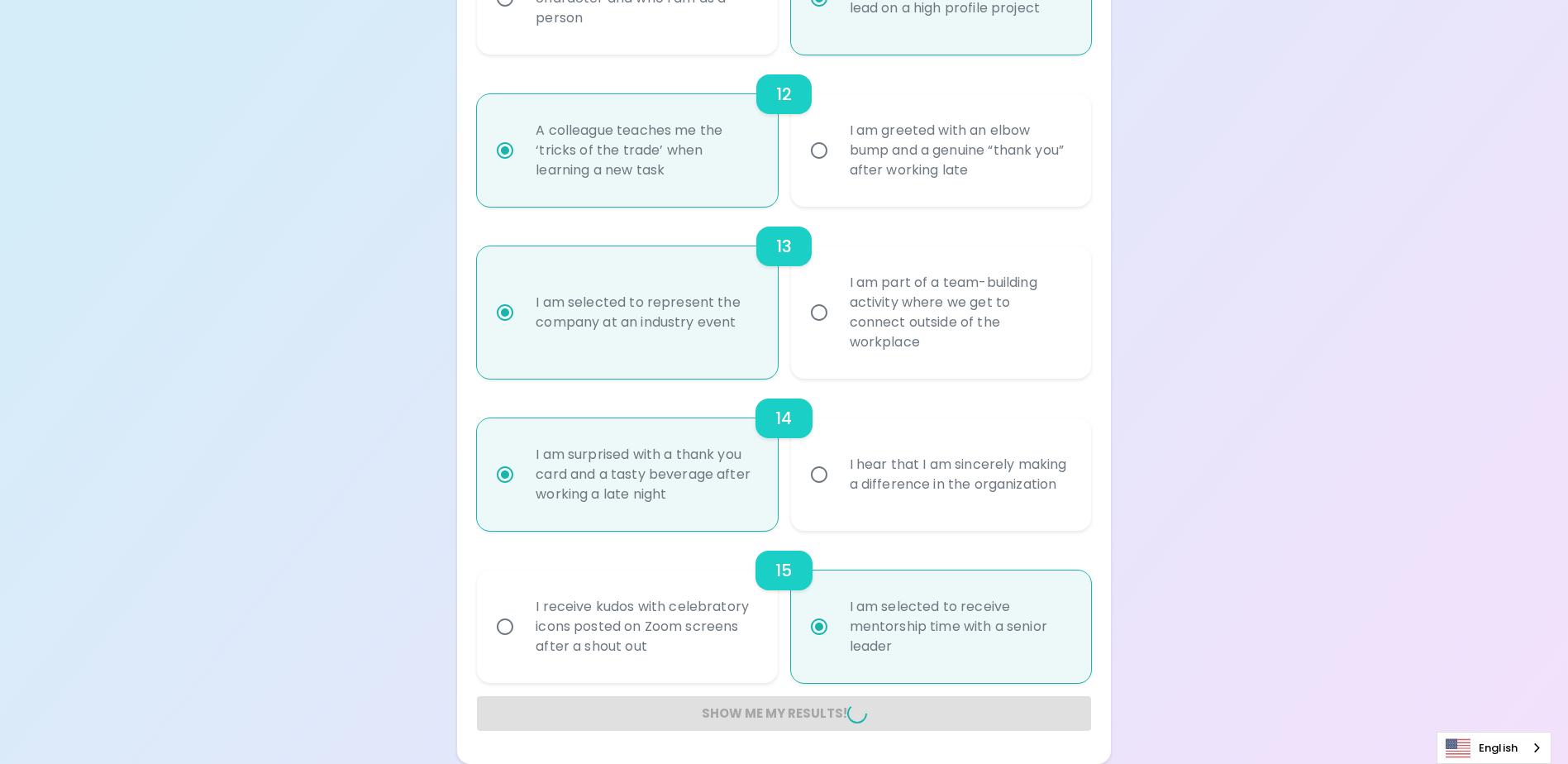
radio input "false"
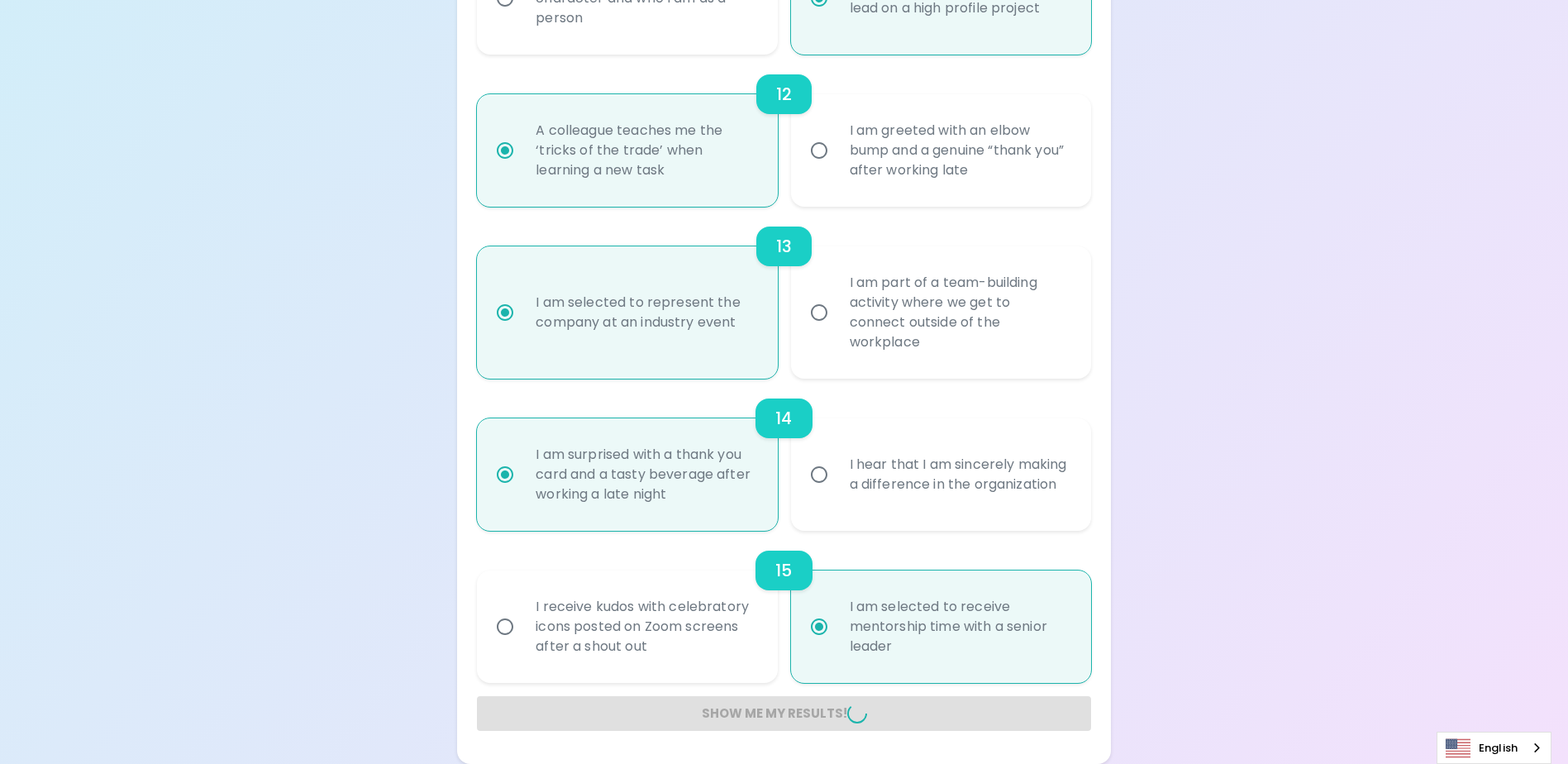
radio input "false"
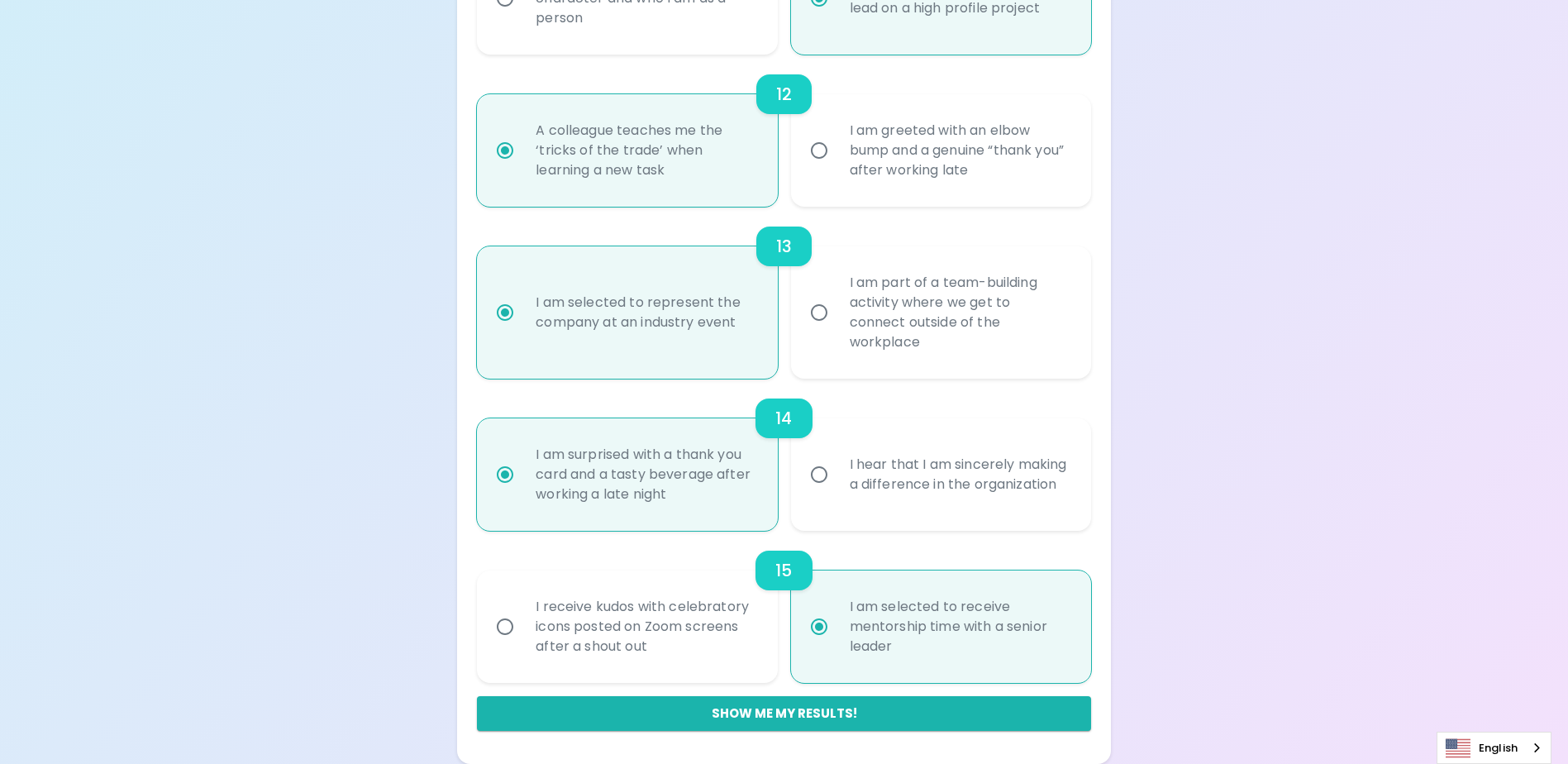
scroll to position [232, 0]
